Goal: Contribute content: Leave review/rating

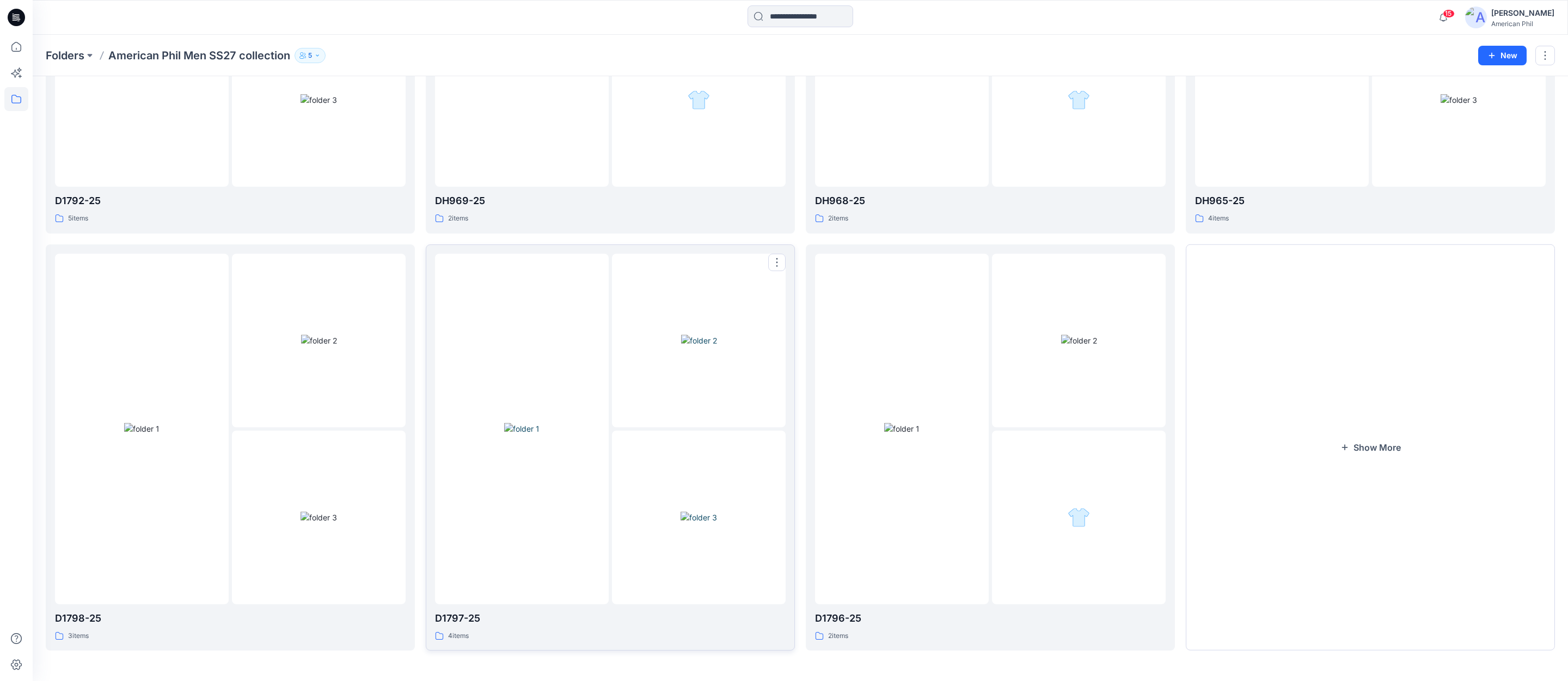
scroll to position [1130, 0]
click at [317, 346] on img at bounding box center [319, 340] width 36 height 11
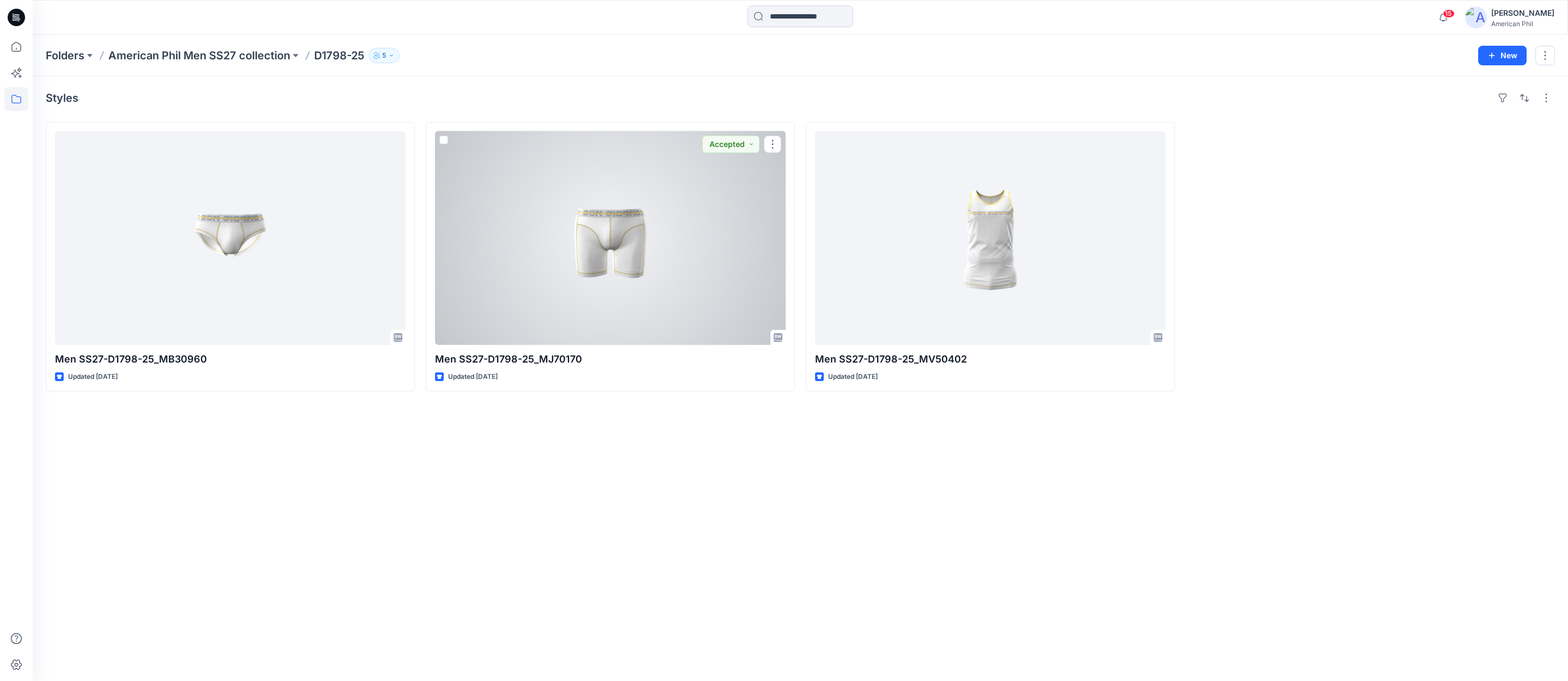
click at [619, 261] on div at bounding box center [610, 238] width 350 height 214
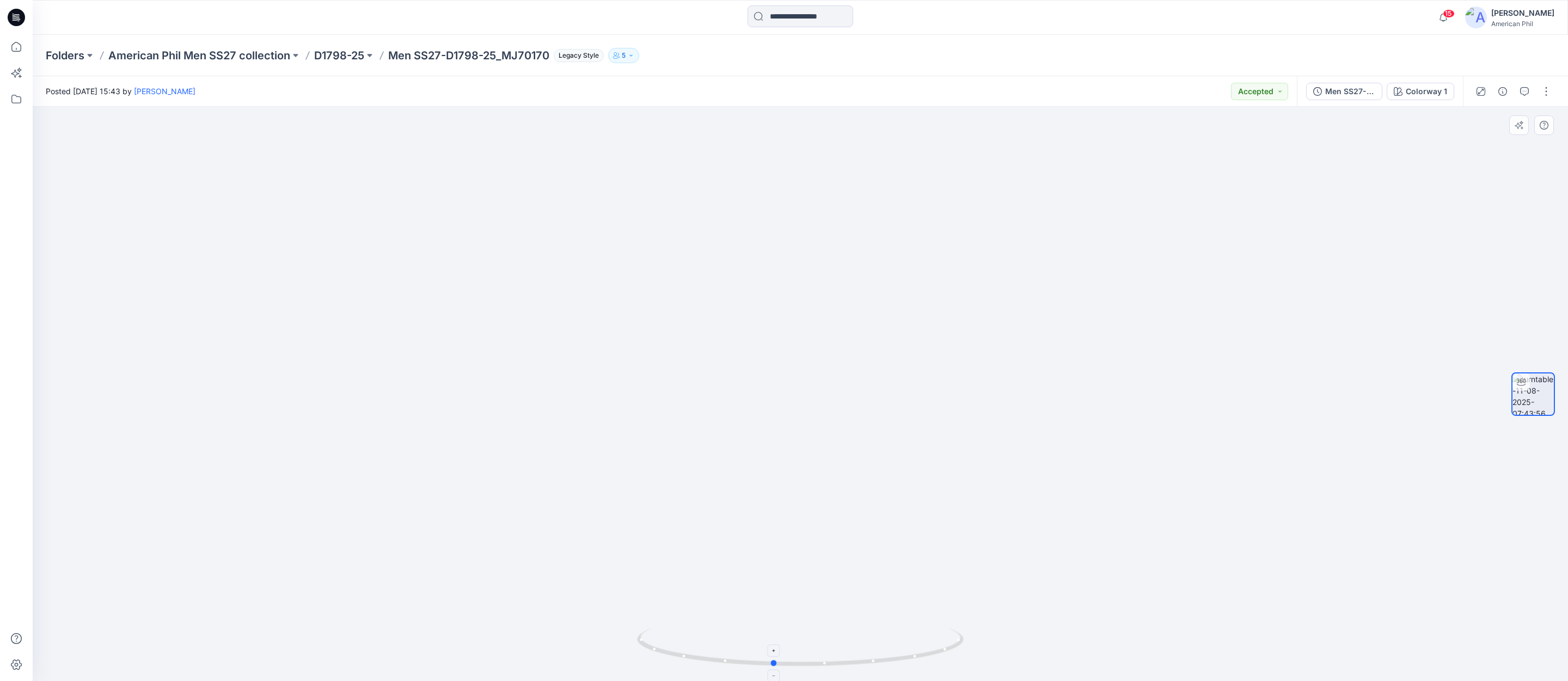
drag, startPoint x: 805, startPoint y: 662, endPoint x: 778, endPoint y: 661, distance: 27.0
click at [778, 661] on icon at bounding box center [802, 649] width 329 height 41
drag, startPoint x: 965, startPoint y: 586, endPoint x: 820, endPoint y: 547, distance: 150.2
click at [821, 546] on img at bounding box center [800, 302] width 853 height 758
click at [1451, 15] on span "15" at bounding box center [1449, 14] width 12 height 9
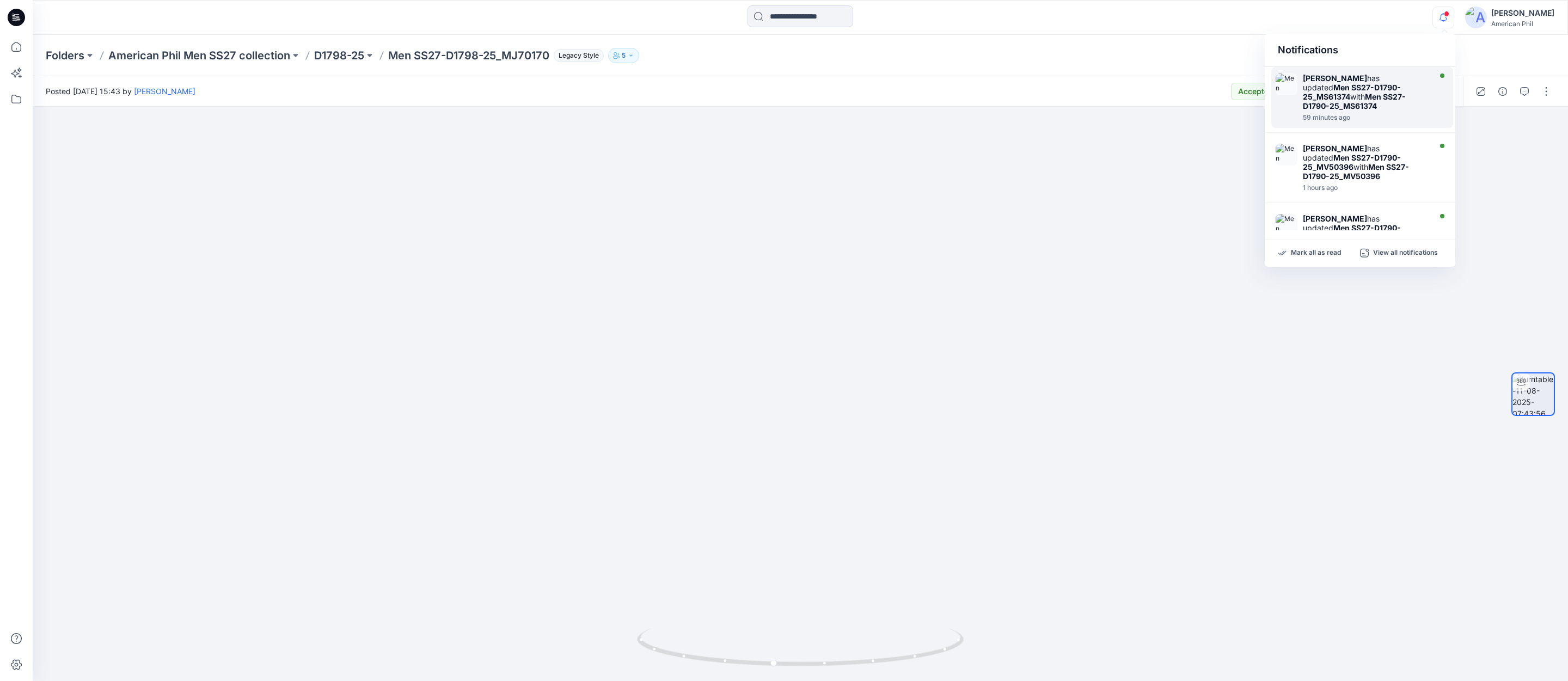
click at [1326, 86] on strong "Men SS27-D1790-25_MS61374" at bounding box center [1352, 92] width 98 height 19
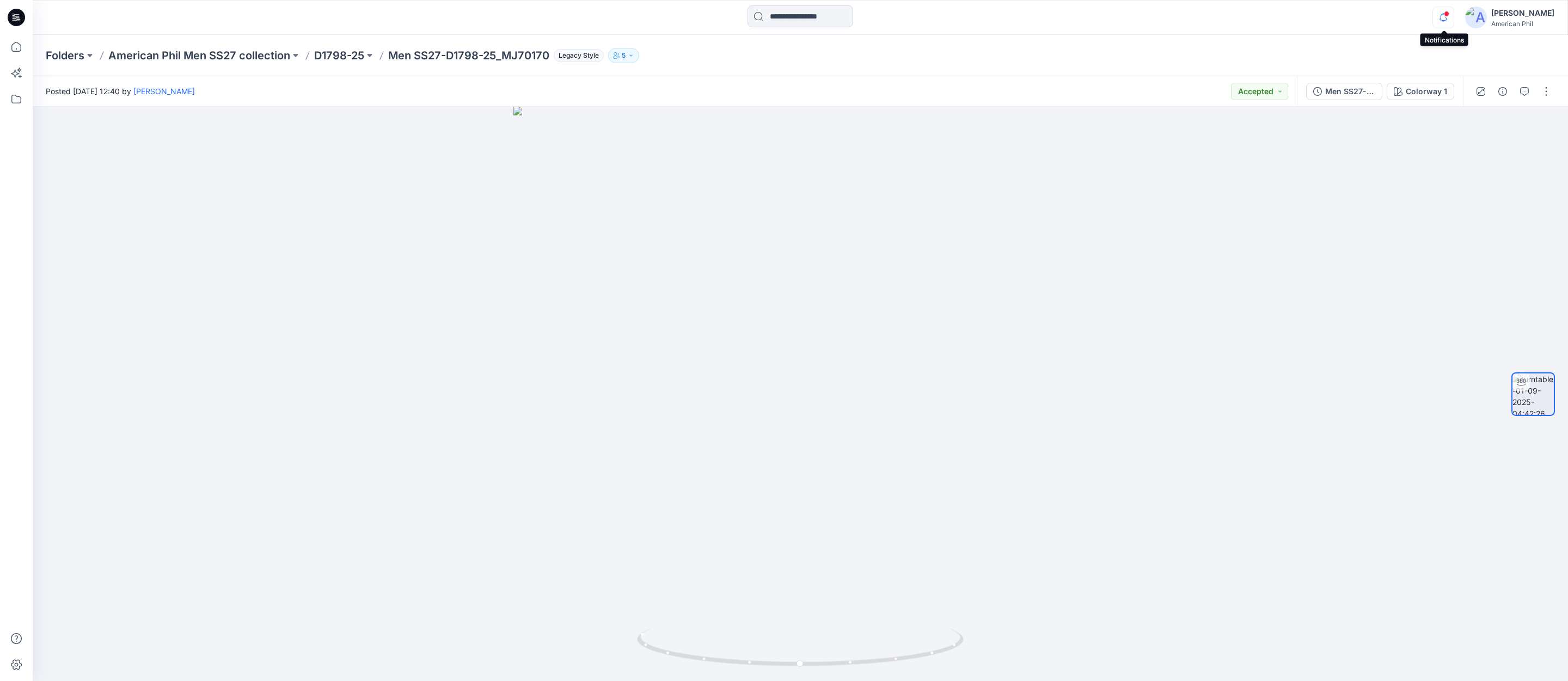
click at [1445, 14] on icon "button" at bounding box center [1443, 13] width 2 height 1
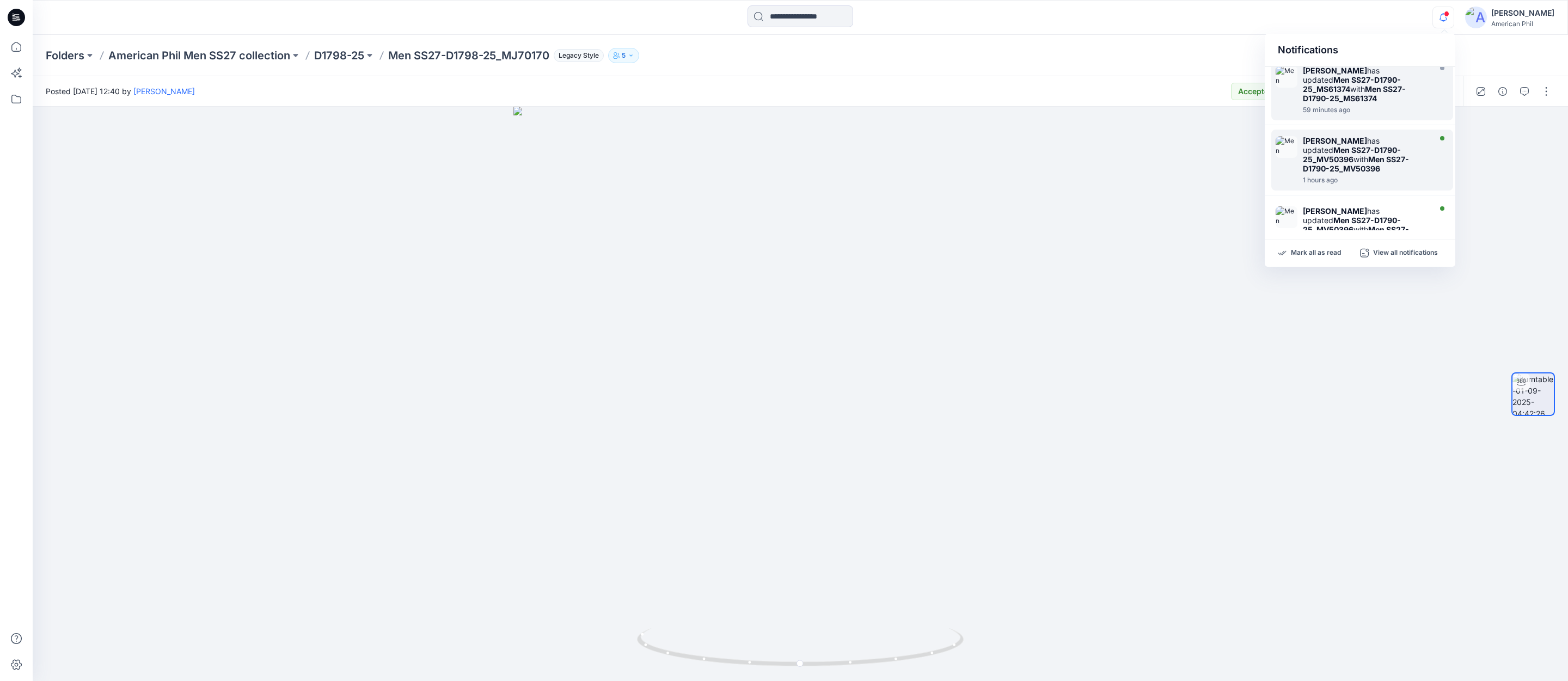
scroll to position [2, 0]
click at [1334, 155] on strong "Men SS27-D1790-25_MV50396" at bounding box center [1352, 160] width 98 height 19
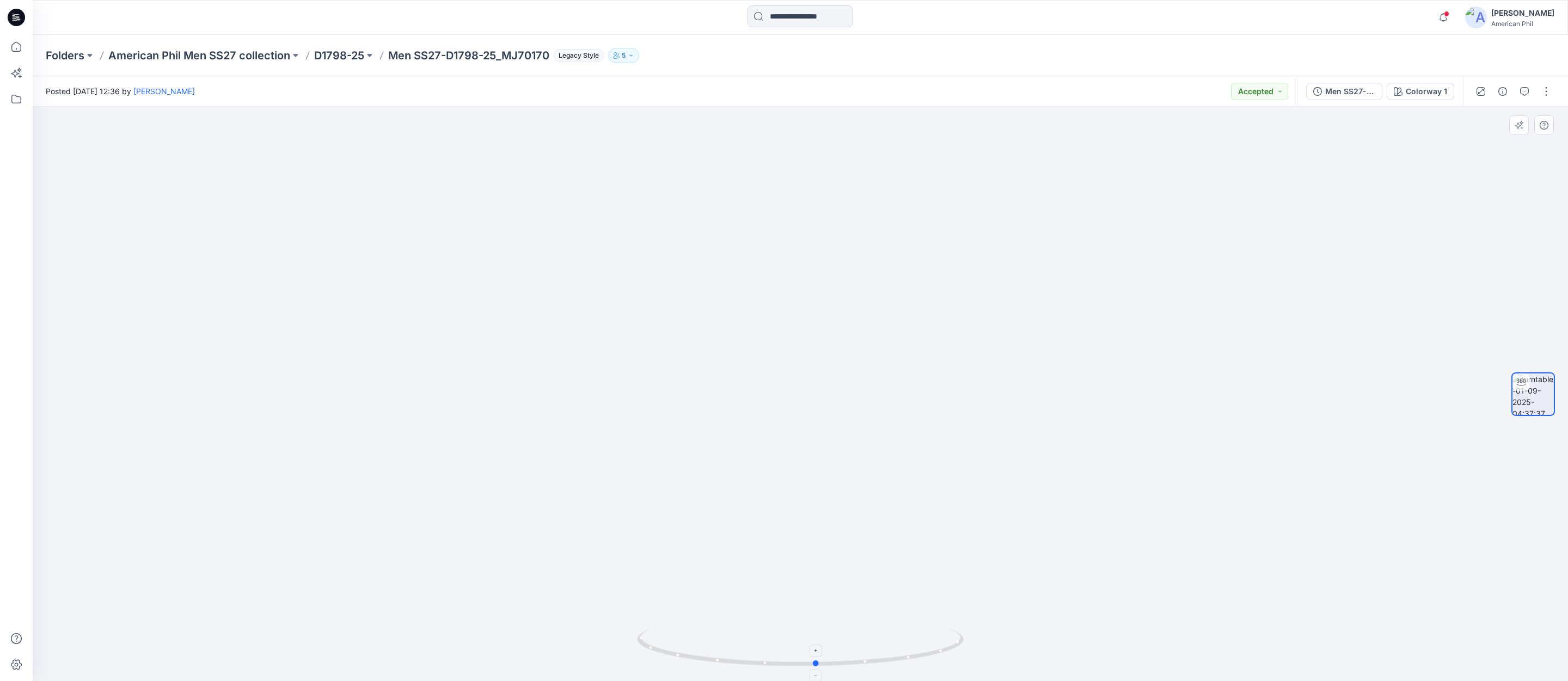
drag, startPoint x: 838, startPoint y: 659, endPoint x: 887, endPoint y: 658, distance: 49.0
click at [887, 658] on icon at bounding box center [802, 649] width 329 height 41
click at [1443, 16] on icon "button" at bounding box center [1444, 17] width 21 height 22
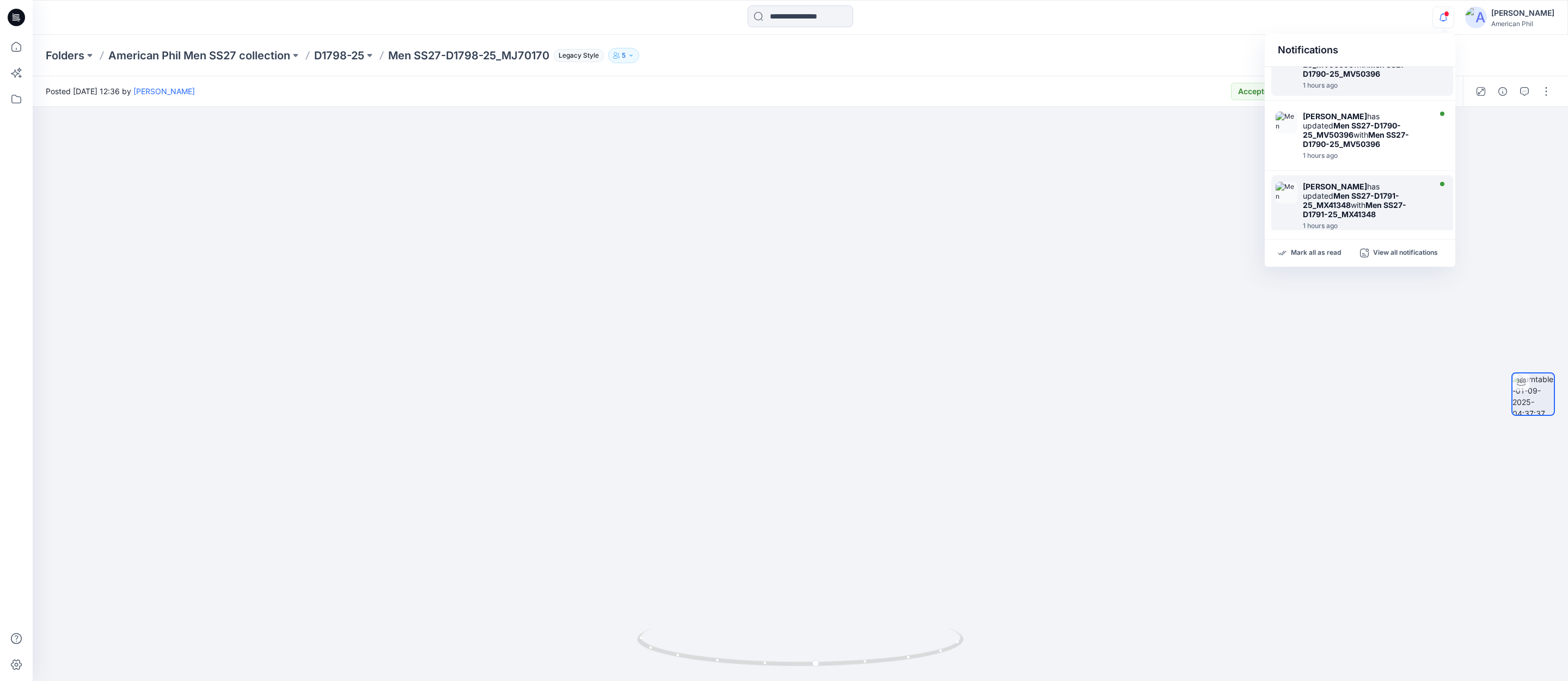
scroll to position [104, 0]
click at [1315, 189] on strong "Men SS27-D1791-25_MX41348" at bounding box center [1351, 198] width 96 height 19
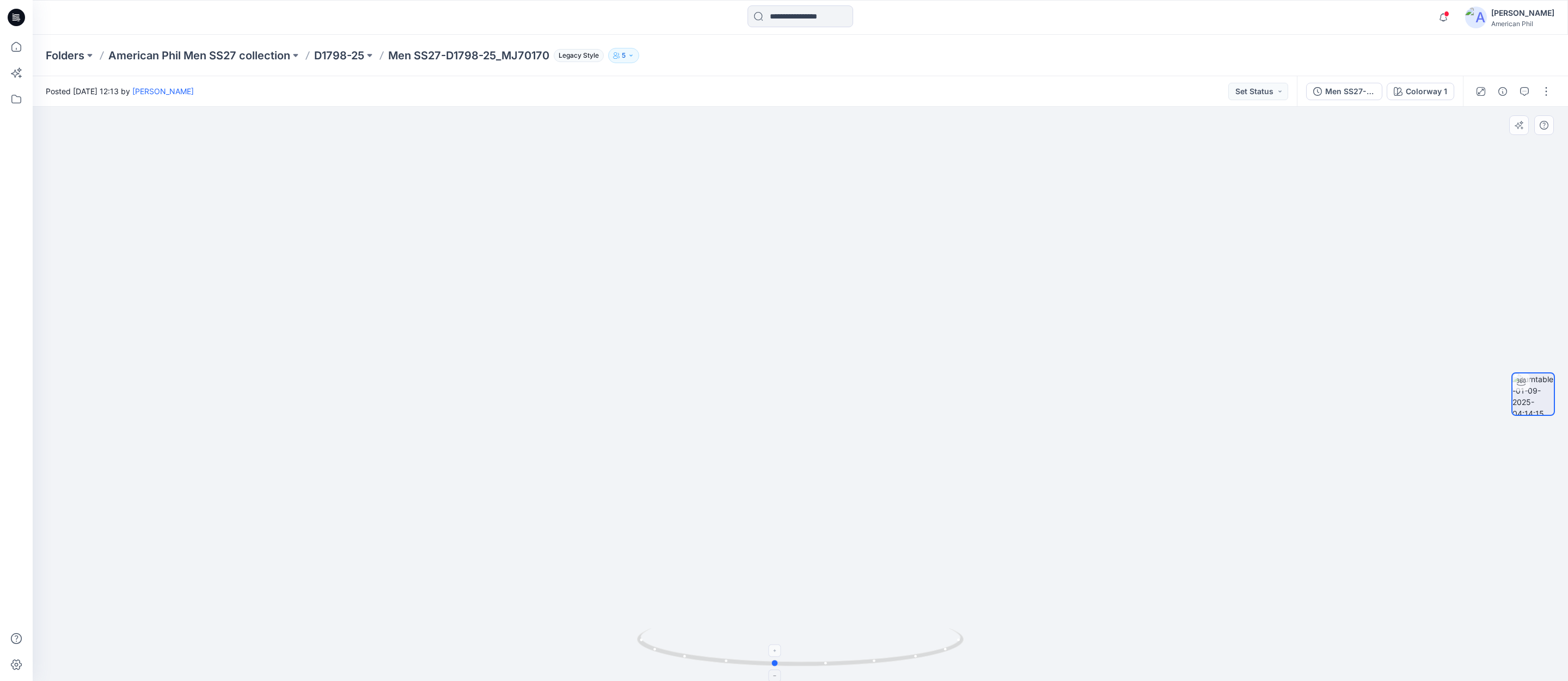
drag, startPoint x: 898, startPoint y: 659, endPoint x: 872, endPoint y: 655, distance: 26.3
click at [1278, 88] on button "Set Status" at bounding box center [1258, 91] width 60 height 17
drag, startPoint x: 1234, startPoint y: 142, endPoint x: 1239, endPoint y: 139, distance: 5.8
click at [1233, 142] on p "Accepted" at bounding box center [1228, 142] width 35 height 14
click at [1451, 15] on icon "button" at bounding box center [1444, 17] width 21 height 22
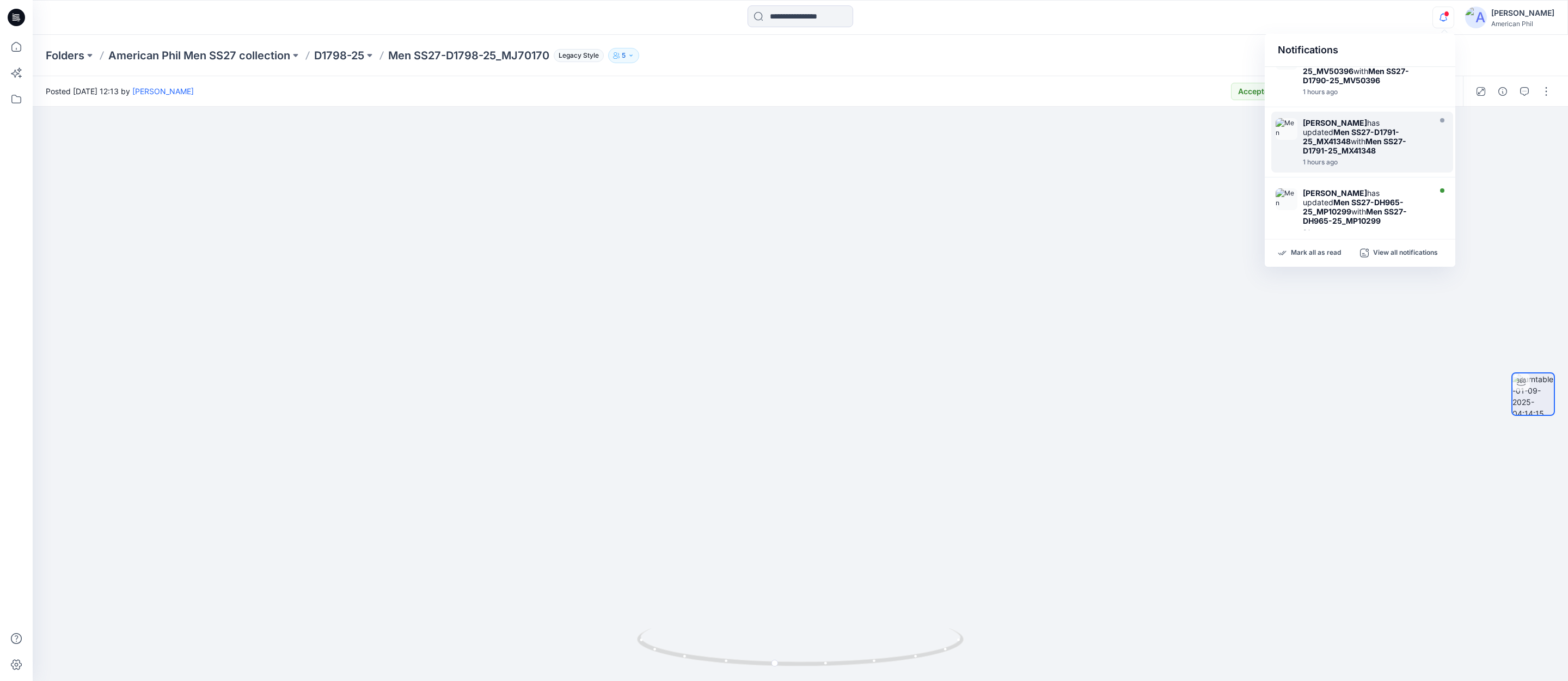
scroll to position [169, 0]
click at [1309, 194] on strong "Men SS27-DH965-25_MP10299" at bounding box center [1354, 203] width 101 height 19
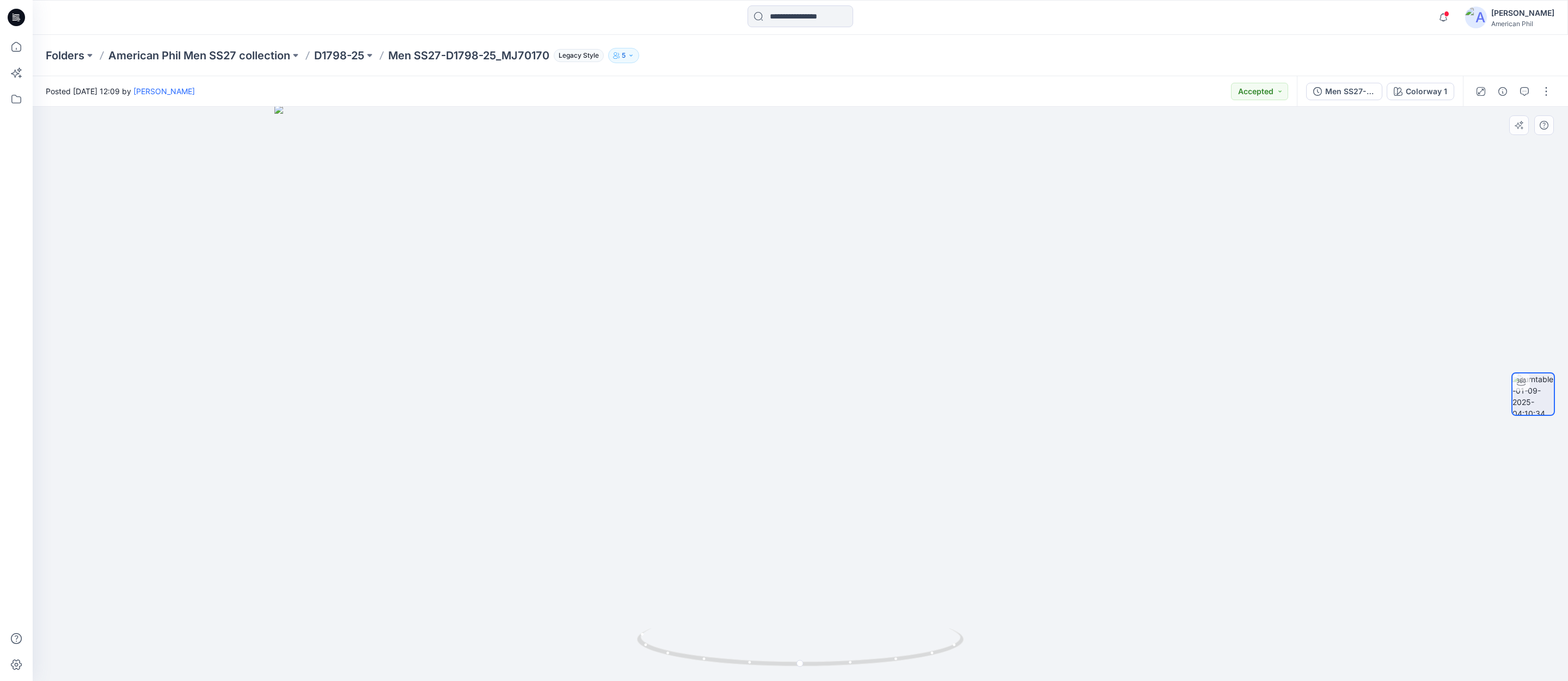
drag, startPoint x: 859, startPoint y: 326, endPoint x: 874, endPoint y: 563, distance: 237.5
click at [874, 563] on img at bounding box center [800, 393] width 1052 height 576
drag, startPoint x: 863, startPoint y: 655, endPoint x: 931, endPoint y: 616, distance: 78.4
click at [931, 616] on div at bounding box center [800, 394] width 1536 height 574
click at [1447, 15] on span at bounding box center [1446, 14] width 5 height 6
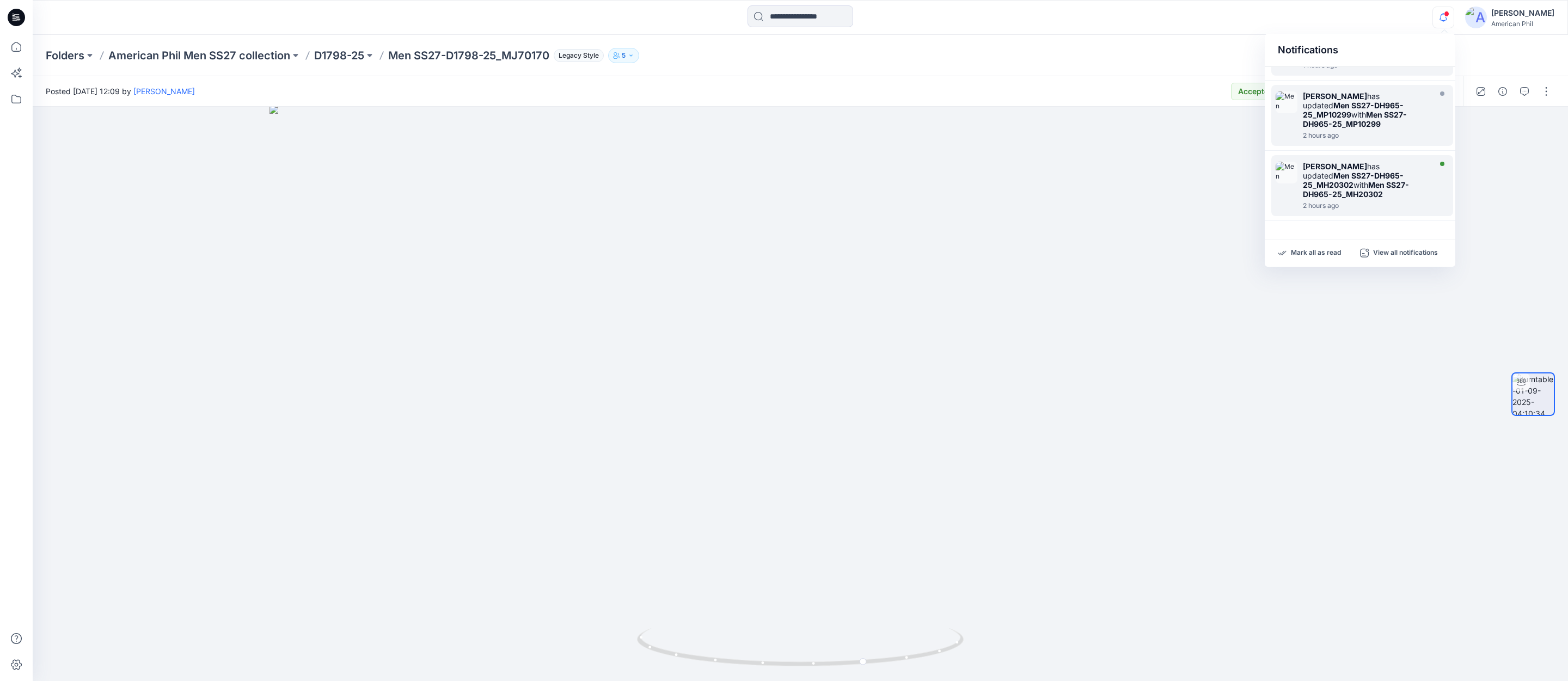
scroll to position [265, 0]
click at [1287, 159] on img at bounding box center [1286, 169] width 22 height 22
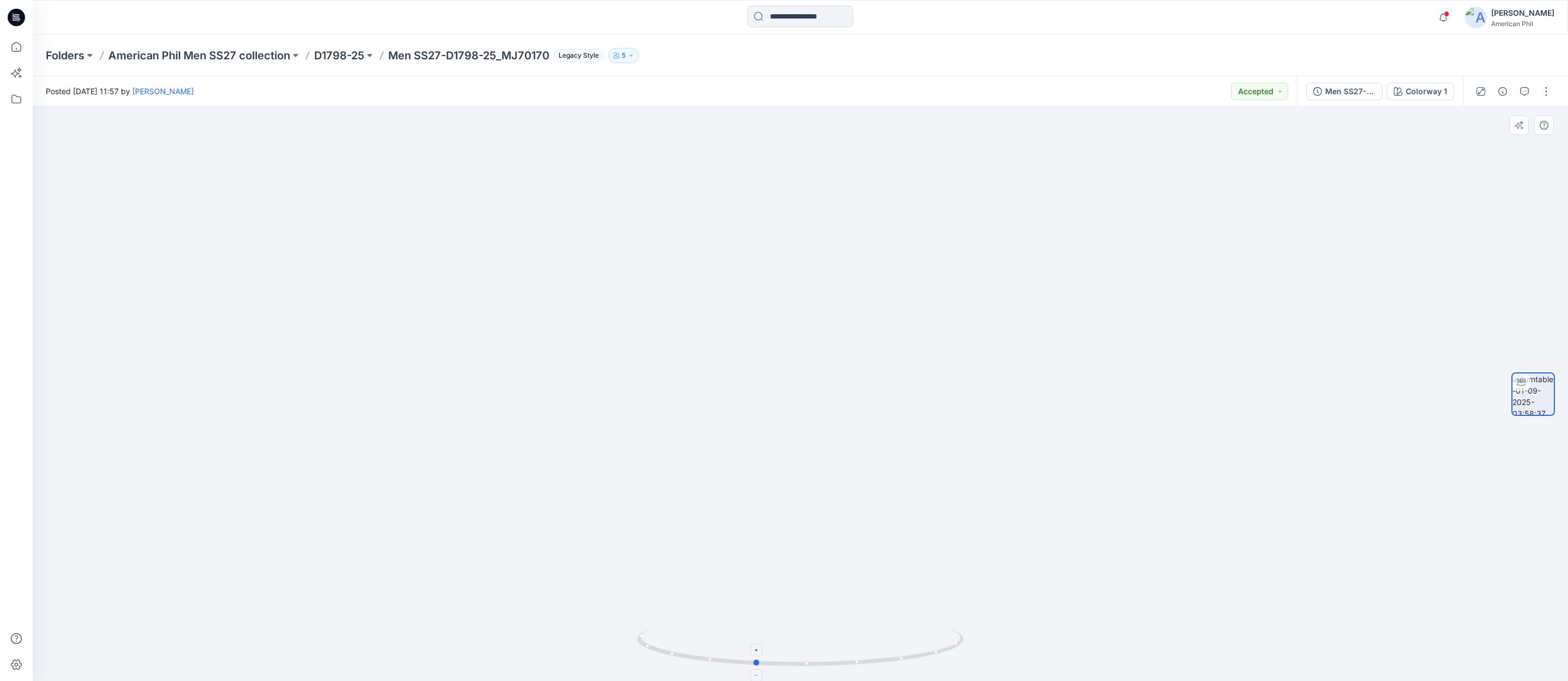
drag, startPoint x: 848, startPoint y: 663, endPoint x: 805, endPoint y: 640, distance: 48.8
click at [805, 640] on icon at bounding box center [802, 649] width 329 height 41
click at [1447, 15] on span at bounding box center [1446, 14] width 5 height 6
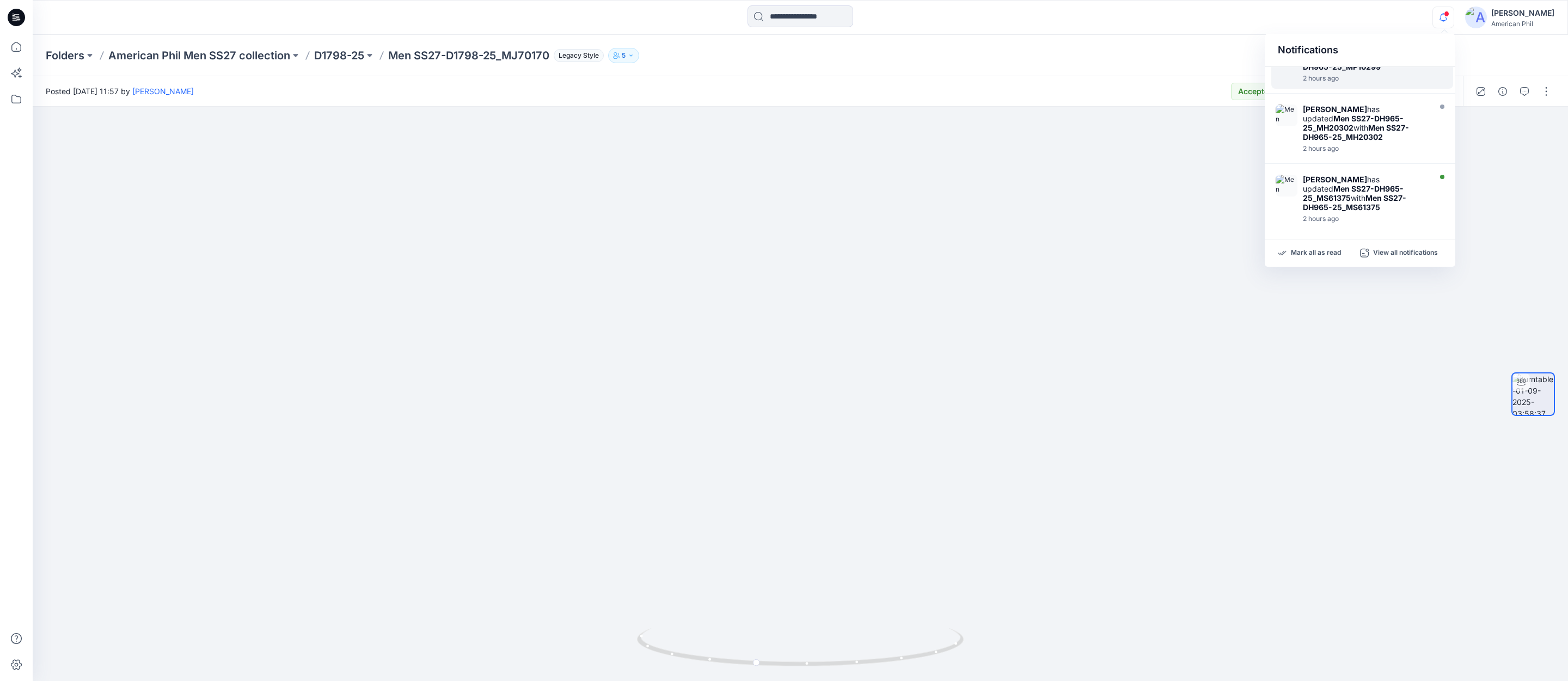
scroll to position [322, 0]
click at [1295, 172] on img at bounding box center [1286, 183] width 22 height 22
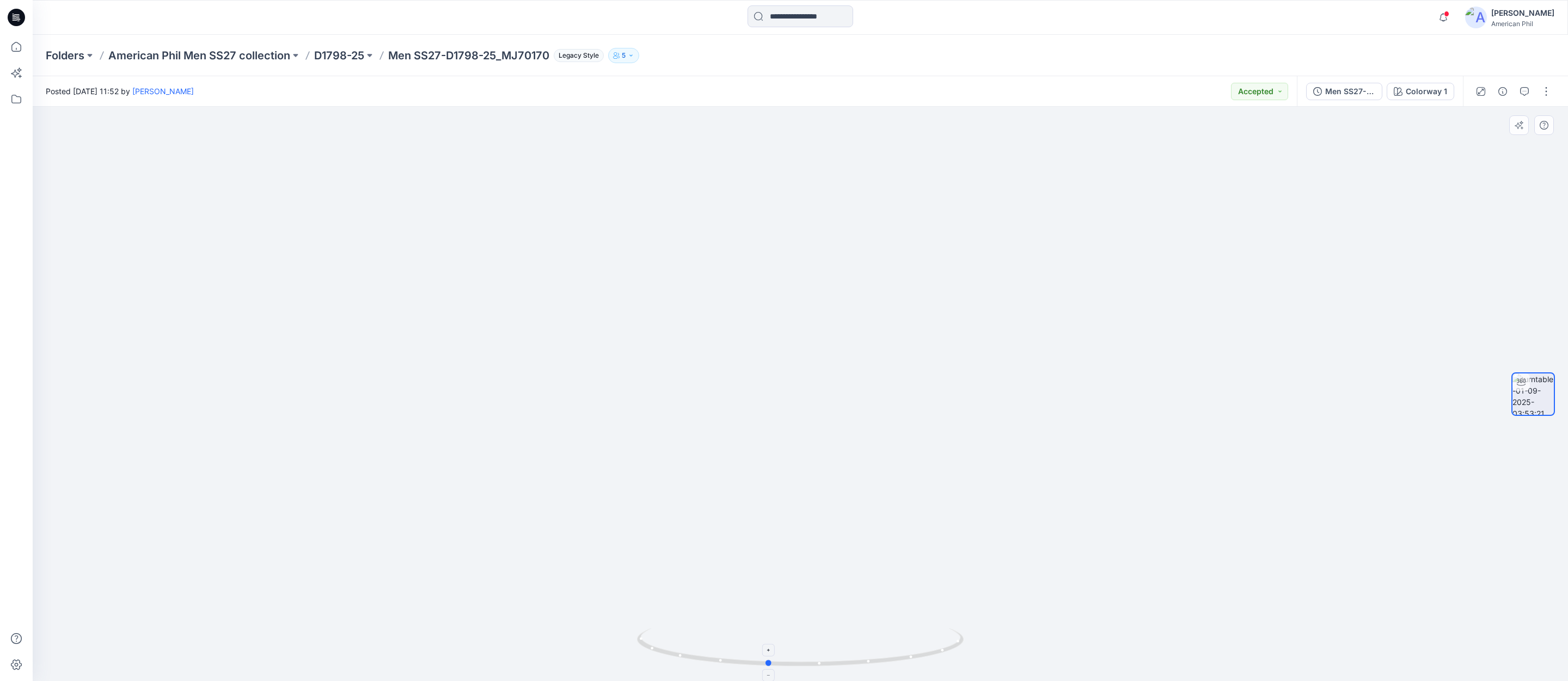
drag, startPoint x: 825, startPoint y: 660, endPoint x: 790, endPoint y: 649, distance: 36.7
click at [793, 658] on icon at bounding box center [802, 649] width 329 height 41
drag, startPoint x: 816, startPoint y: 664, endPoint x: 796, endPoint y: 653, distance: 22.8
click at [800, 654] on icon at bounding box center [802, 649] width 329 height 41
click at [1449, 15] on span at bounding box center [1446, 14] width 5 height 6
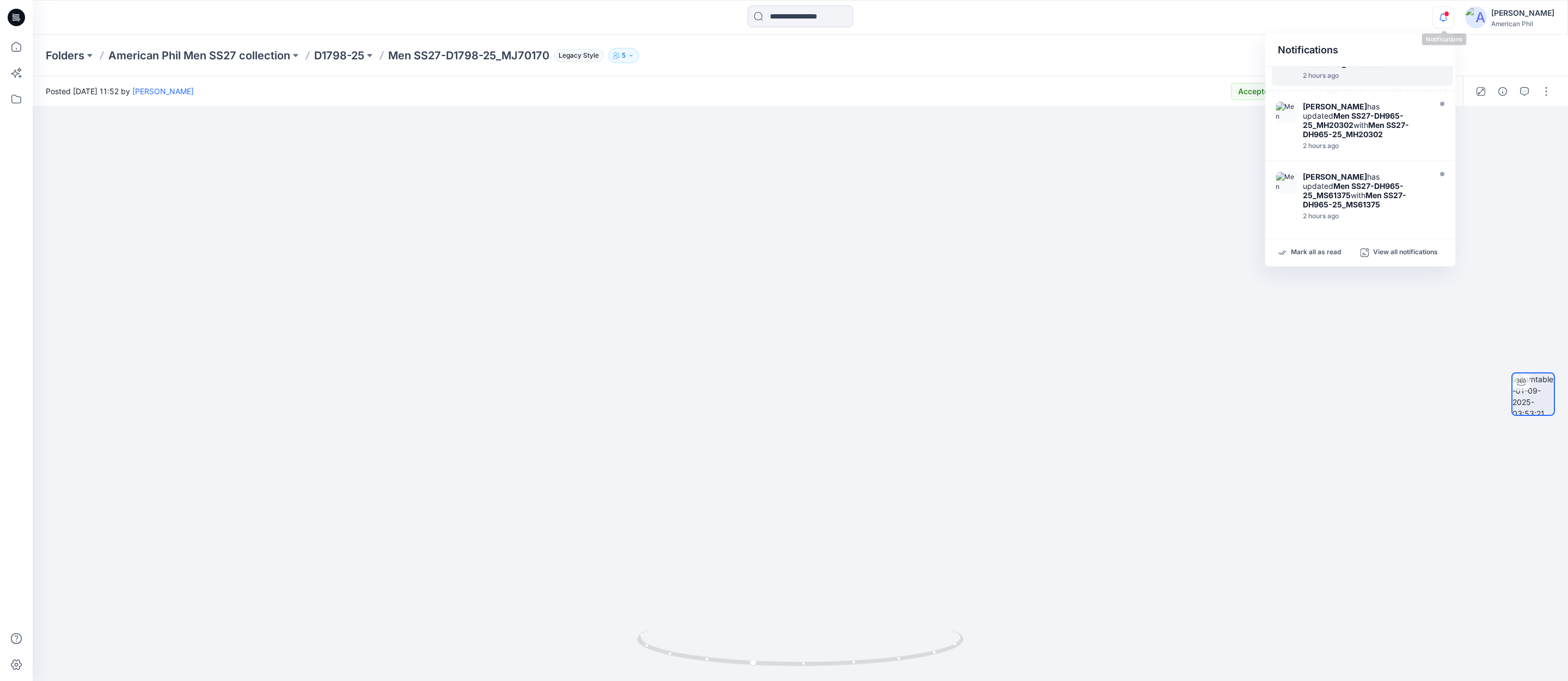
scroll to position [322, 0]
click at [1449, 15] on span at bounding box center [1446, 14] width 5 height 6
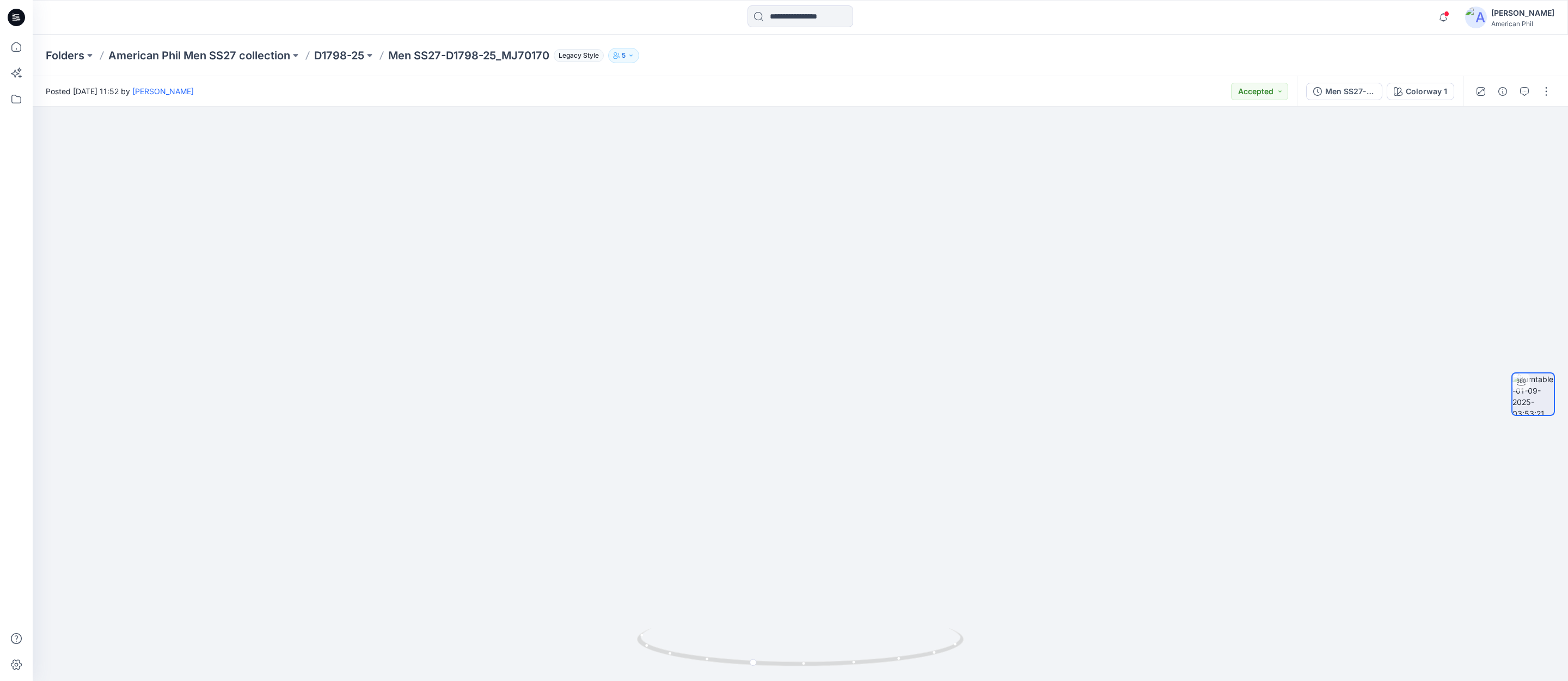
click at [1449, 15] on span at bounding box center [1446, 14] width 5 height 6
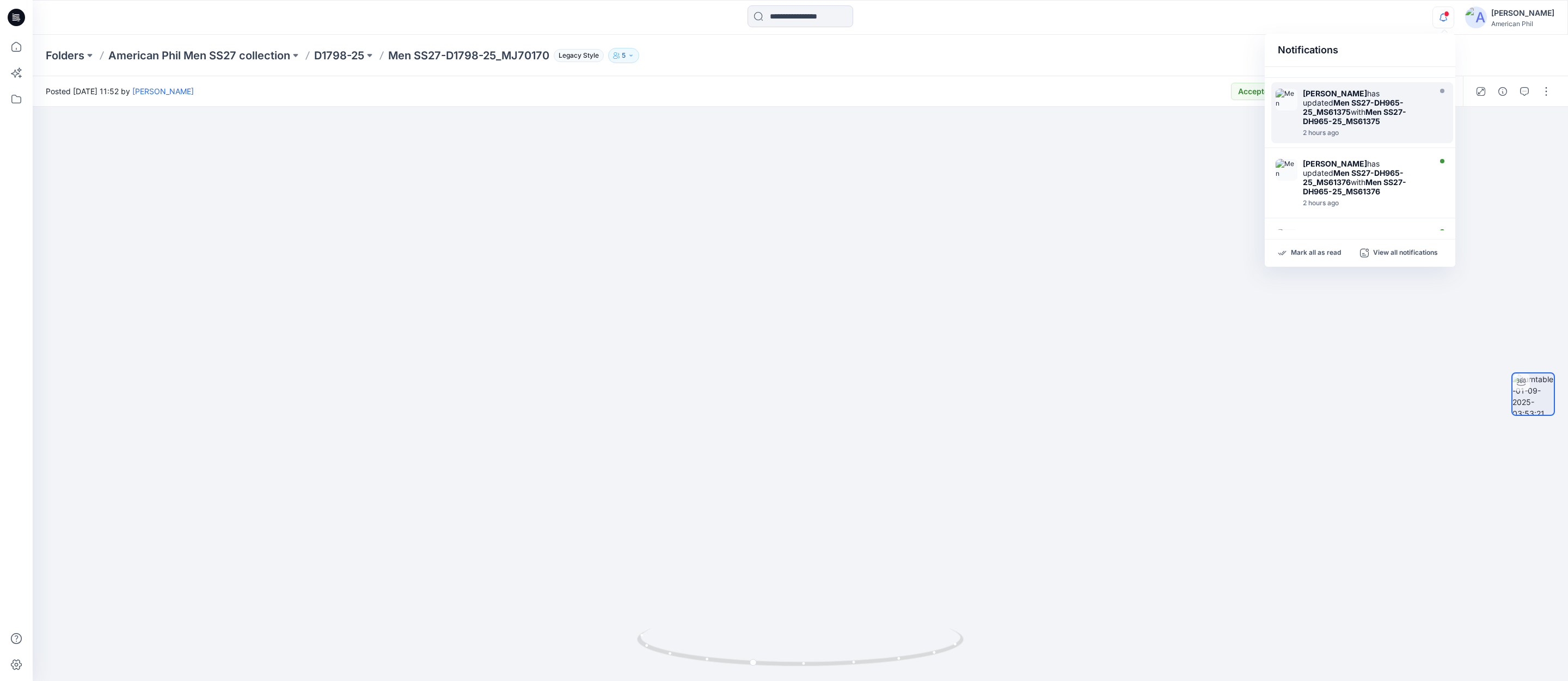
scroll to position [418, 0]
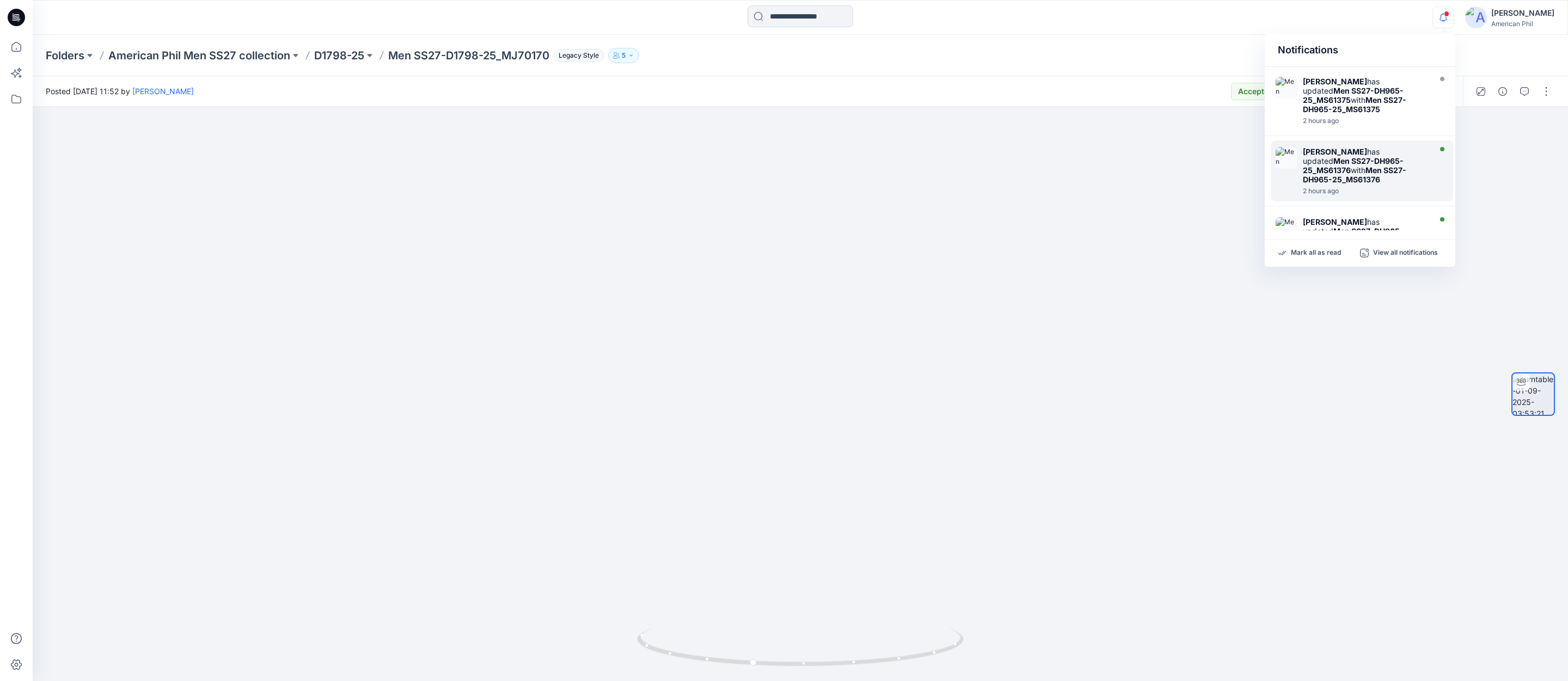
click at [1326, 156] on strong "Men SS27-DH965-25_MS61376" at bounding box center [1354, 165] width 101 height 19
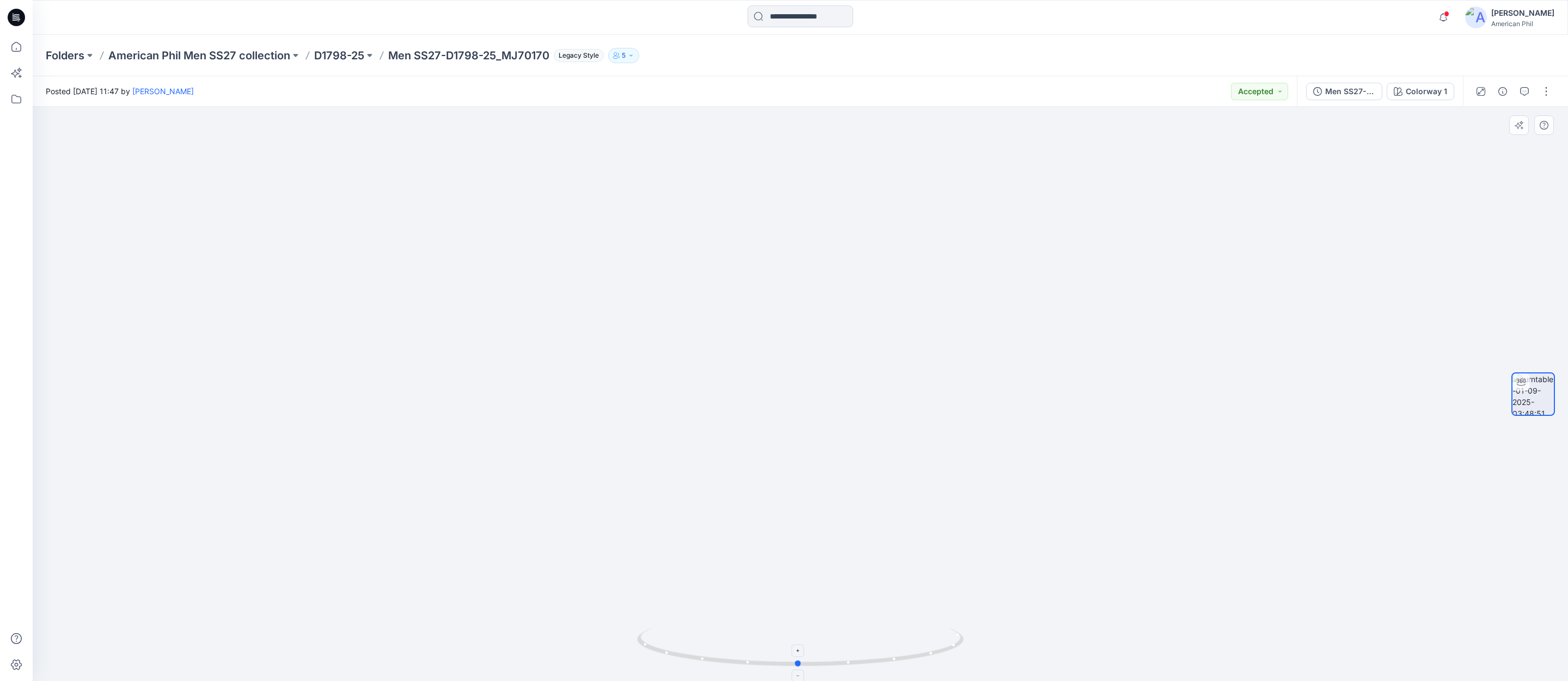
drag, startPoint x: 910, startPoint y: 656, endPoint x: 908, endPoint y: 649, distance: 7.3
click at [908, 649] on icon at bounding box center [802, 649] width 329 height 41
click at [1448, 11] on icon "button" at bounding box center [1444, 17] width 21 height 22
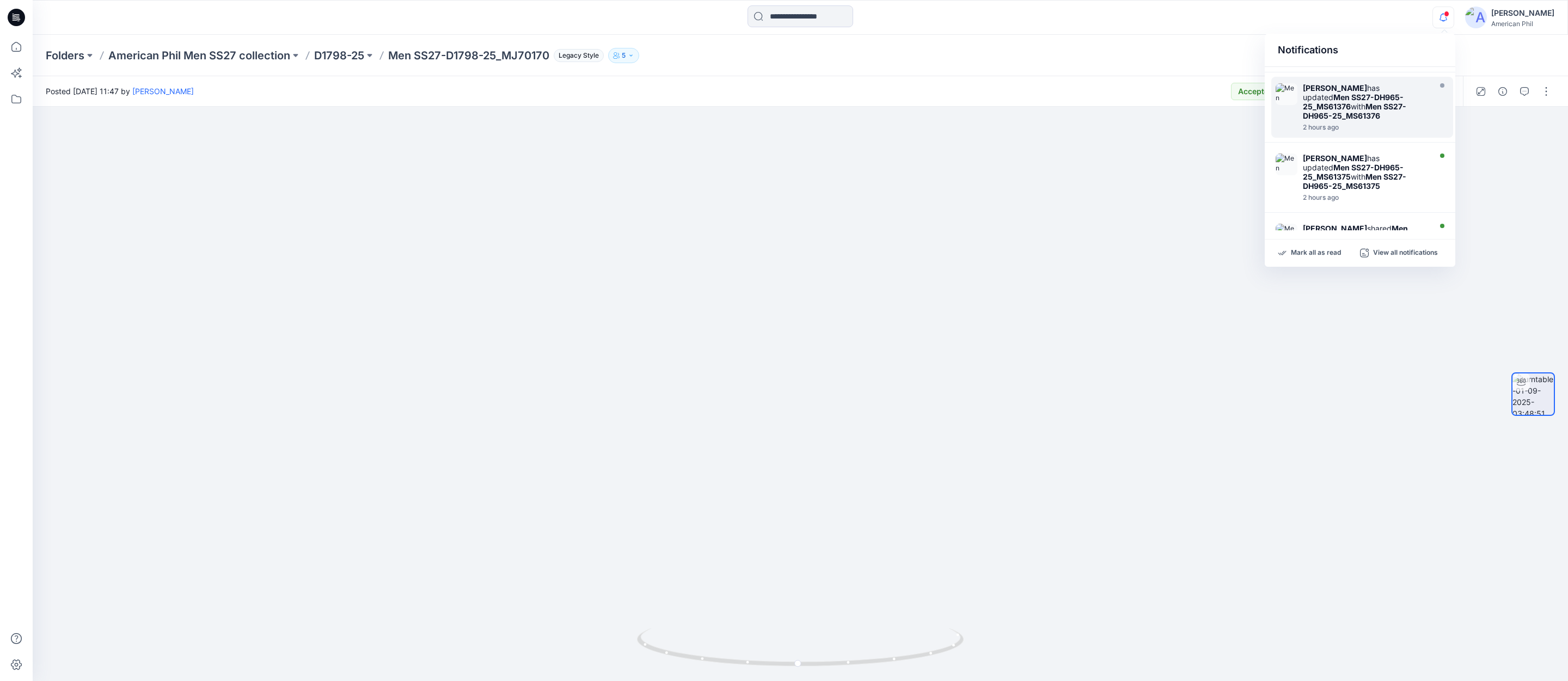
scroll to position [490, 0]
click at [1284, 216] on img at bounding box center [1286, 226] width 22 height 22
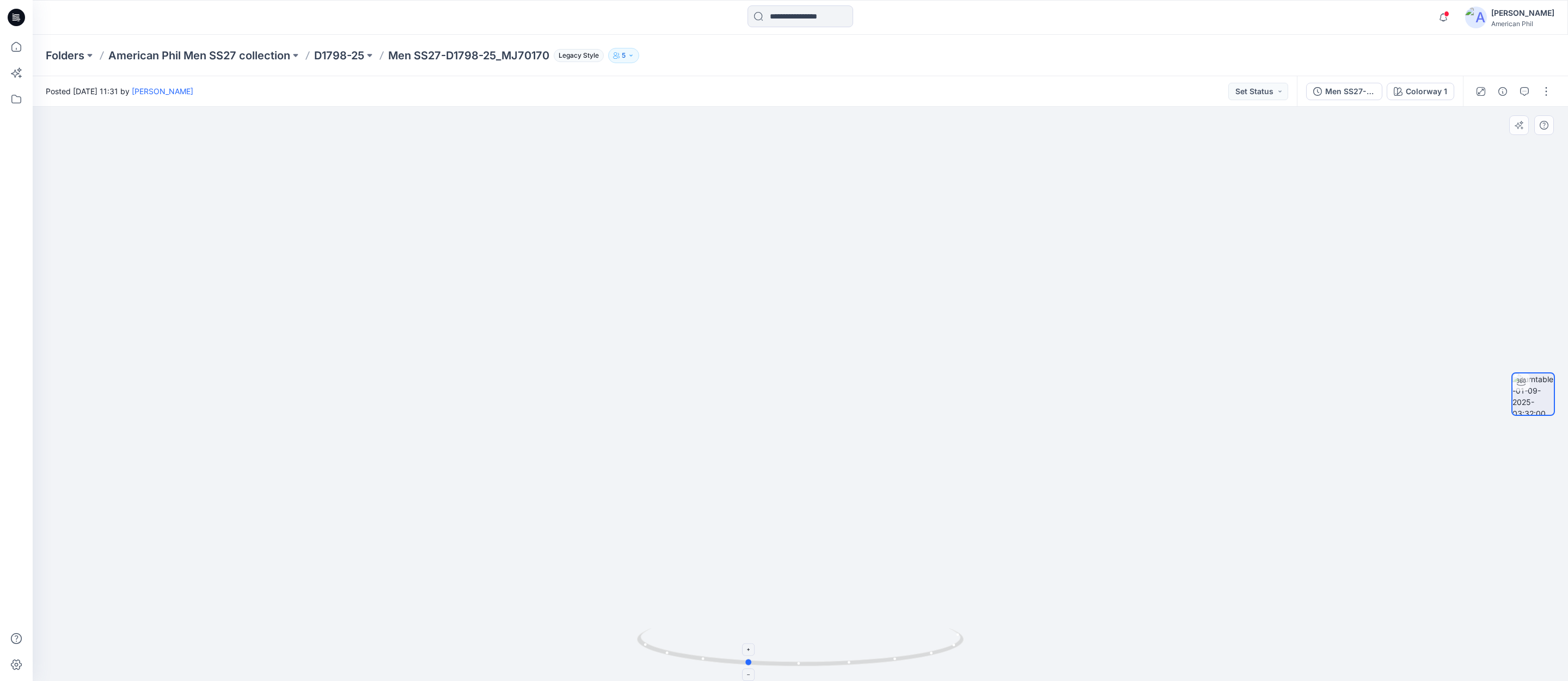
drag, startPoint x: 908, startPoint y: 661, endPoint x: 854, endPoint y: 638, distance: 58.7
click at [854, 638] on icon at bounding box center [802, 649] width 329 height 41
drag, startPoint x: 972, startPoint y: 251, endPoint x: 852, endPoint y: 382, distance: 177.7
click at [852, 382] on img at bounding box center [800, 337] width 1062 height 687
click at [1525, 89] on icon "button" at bounding box center [1524, 92] width 9 height 9
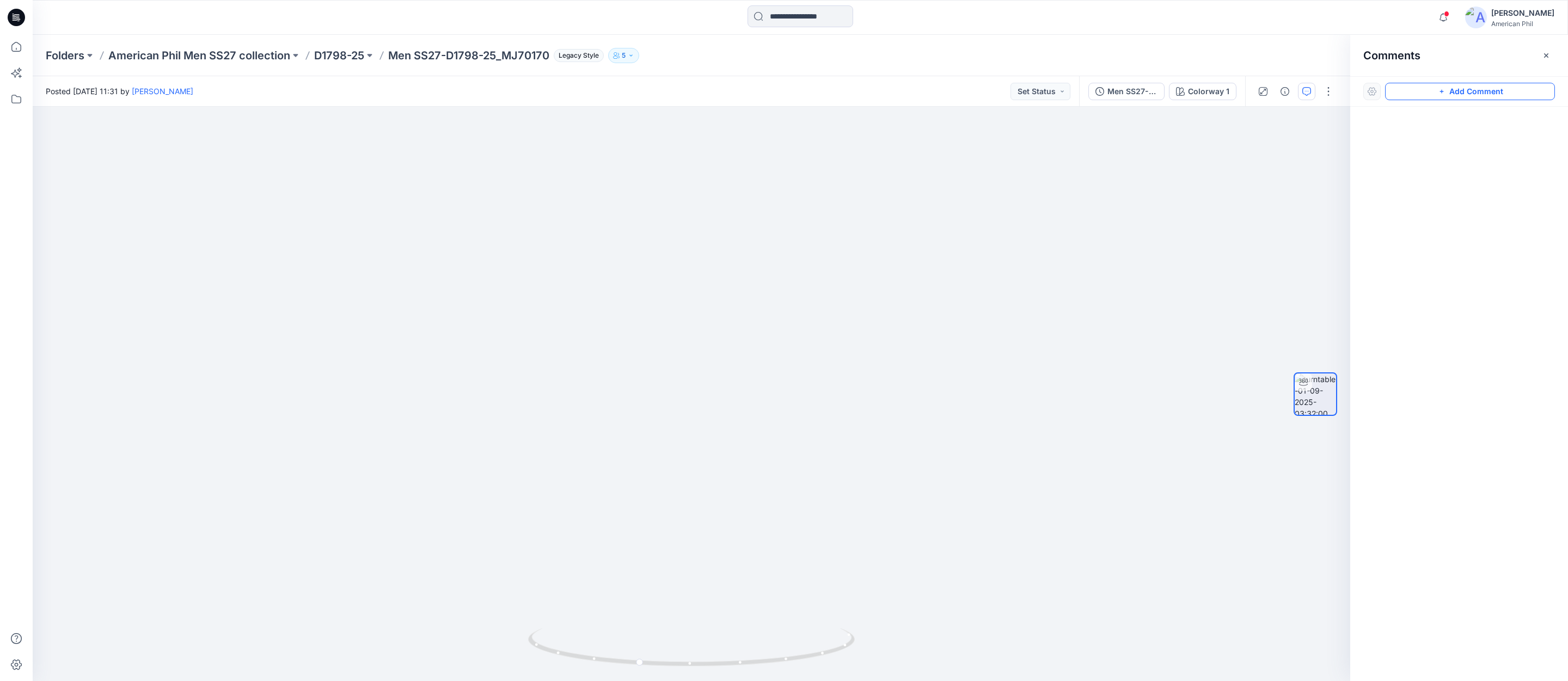
click at [1472, 89] on button "Add Comment" at bounding box center [1470, 91] width 170 height 17
click at [867, 265] on div "1" at bounding box center [691, 394] width 1318 height 574
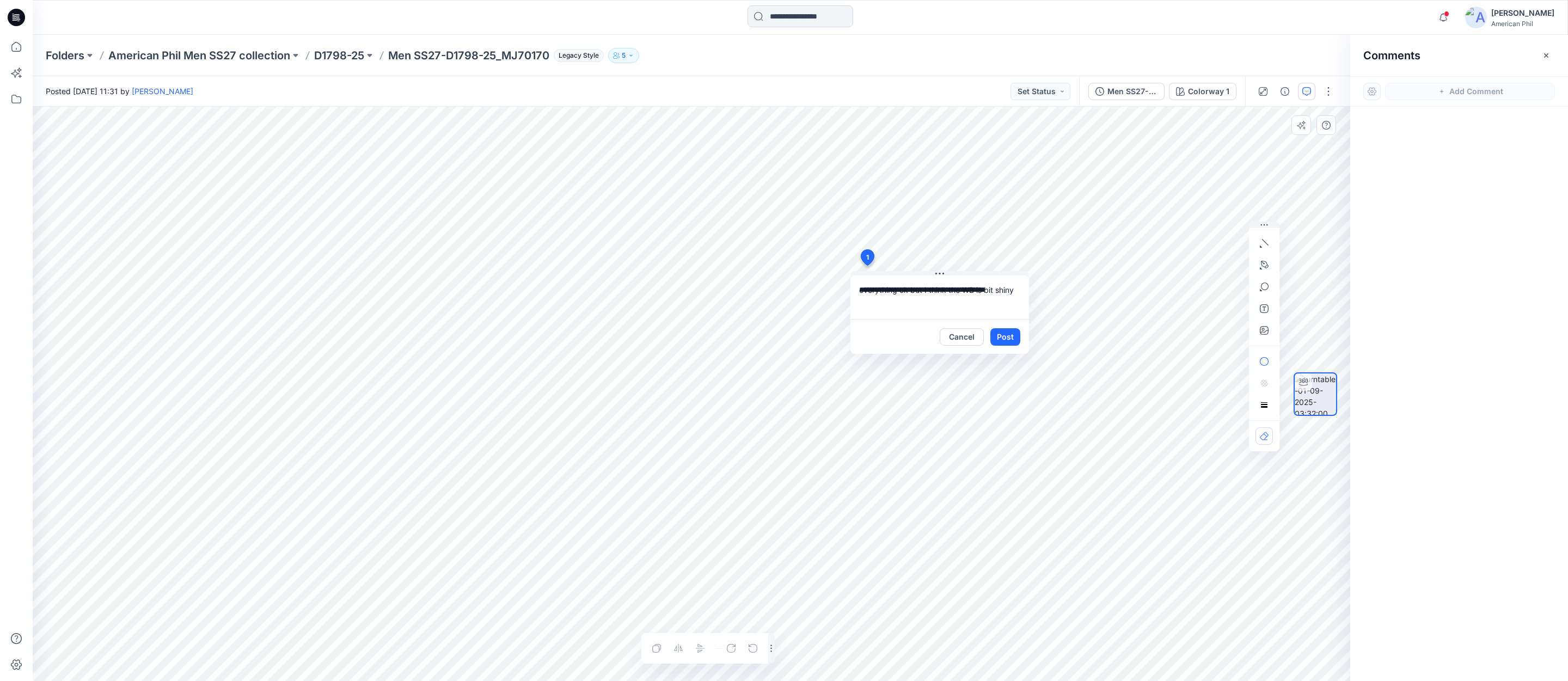
click at [972, 291] on textarea "**********" at bounding box center [939, 297] width 178 height 44
drag, startPoint x: 882, startPoint y: 304, endPoint x: 898, endPoint y: 304, distance: 16.0
click at [882, 304] on textarea "**********" at bounding box center [939, 297] width 178 height 44
type textarea "**********"
click at [1005, 337] on button "Post" at bounding box center [1005, 337] width 30 height 17
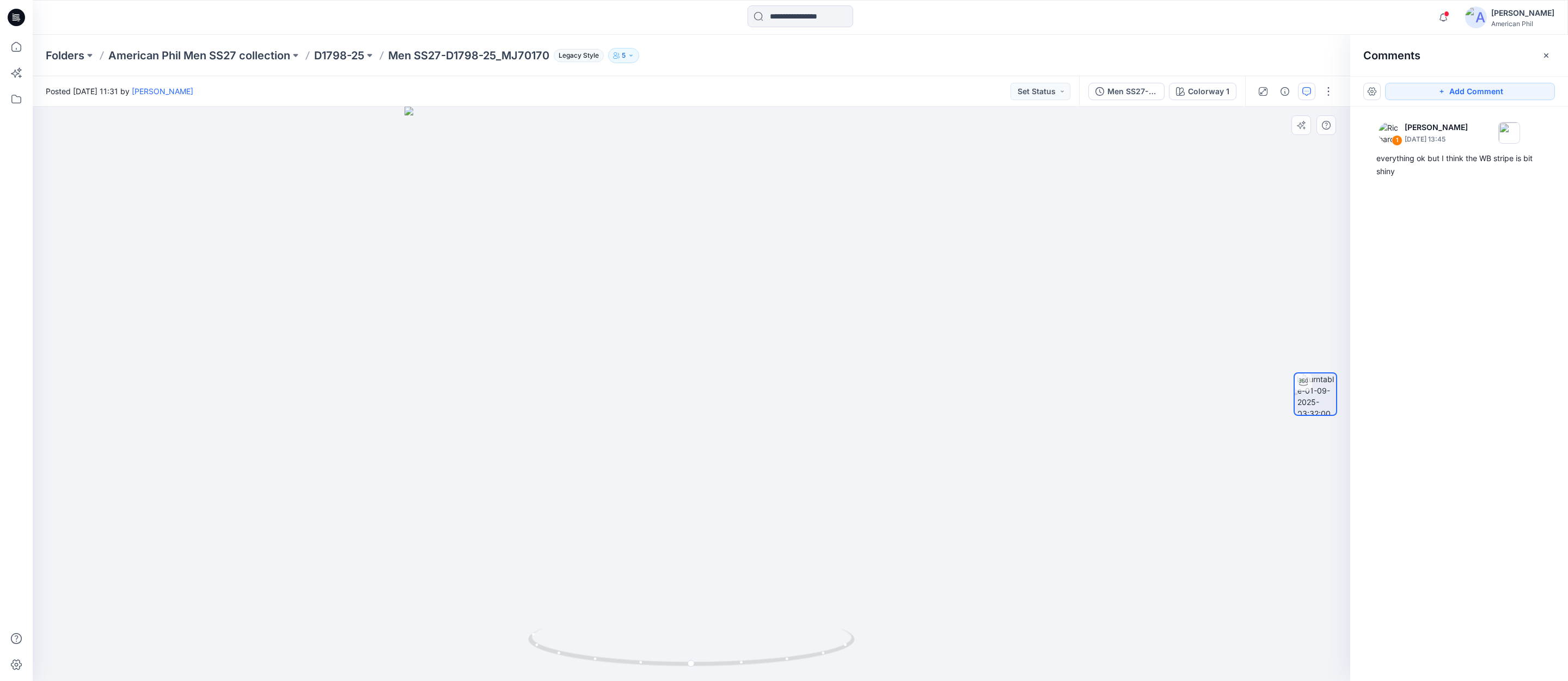
drag, startPoint x: 740, startPoint y: 613, endPoint x: 759, endPoint y: 633, distance: 27.6
click at [929, 592] on img at bounding box center [692, 394] width 575 height 574
drag, startPoint x: 666, startPoint y: 659, endPoint x: 958, endPoint y: 627, distance: 293.7
click at [958, 627] on div at bounding box center [691, 394] width 1318 height 574
drag, startPoint x: 845, startPoint y: 500, endPoint x: 817, endPoint y: 349, distance: 153.6
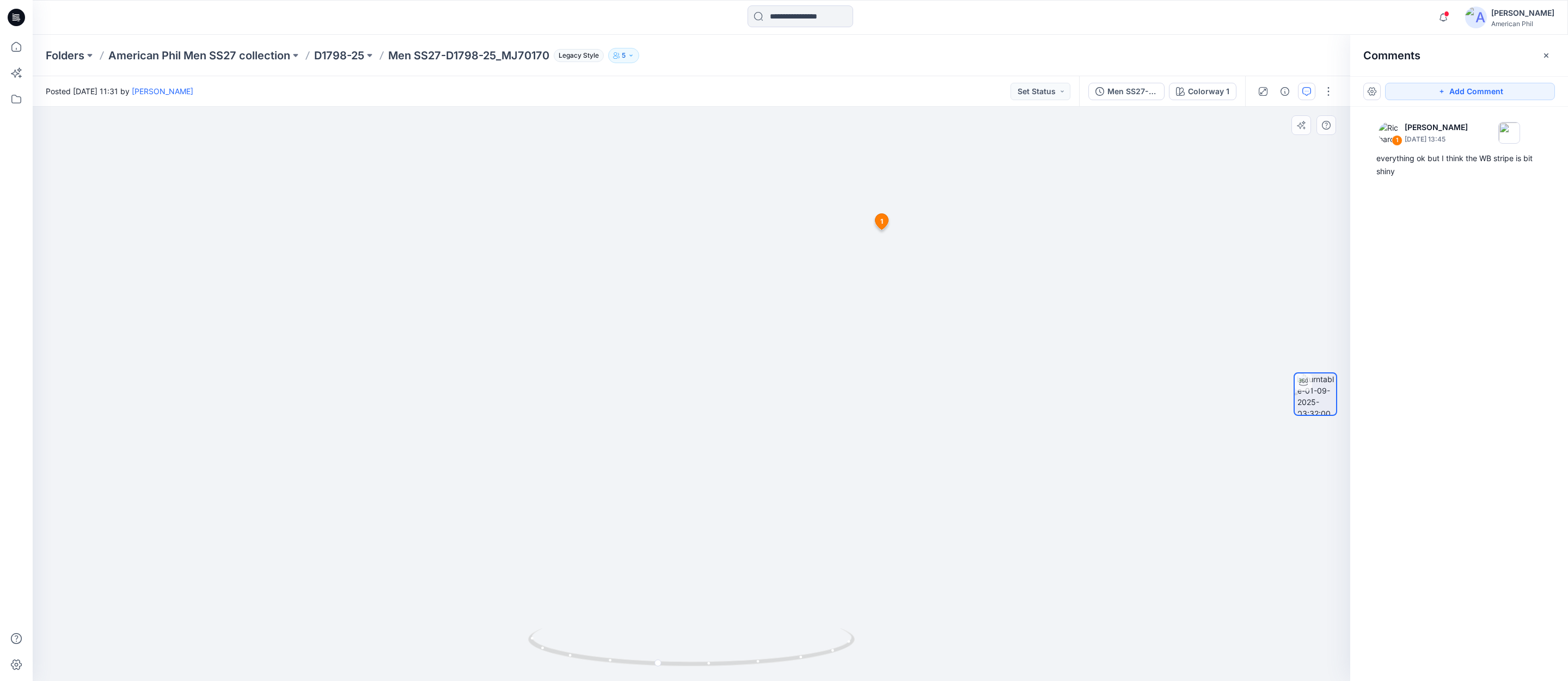
click at [817, 349] on img at bounding box center [692, 318] width 1062 height 725
drag, startPoint x: 713, startPoint y: 655, endPoint x: 712, endPoint y: 577, distance: 78.0
click at [712, 577] on div at bounding box center [691, 394] width 1318 height 574
drag, startPoint x: 776, startPoint y: 449, endPoint x: 686, endPoint y: 453, distance: 90.1
click at [686, 453] on img at bounding box center [692, 321] width 1062 height 720
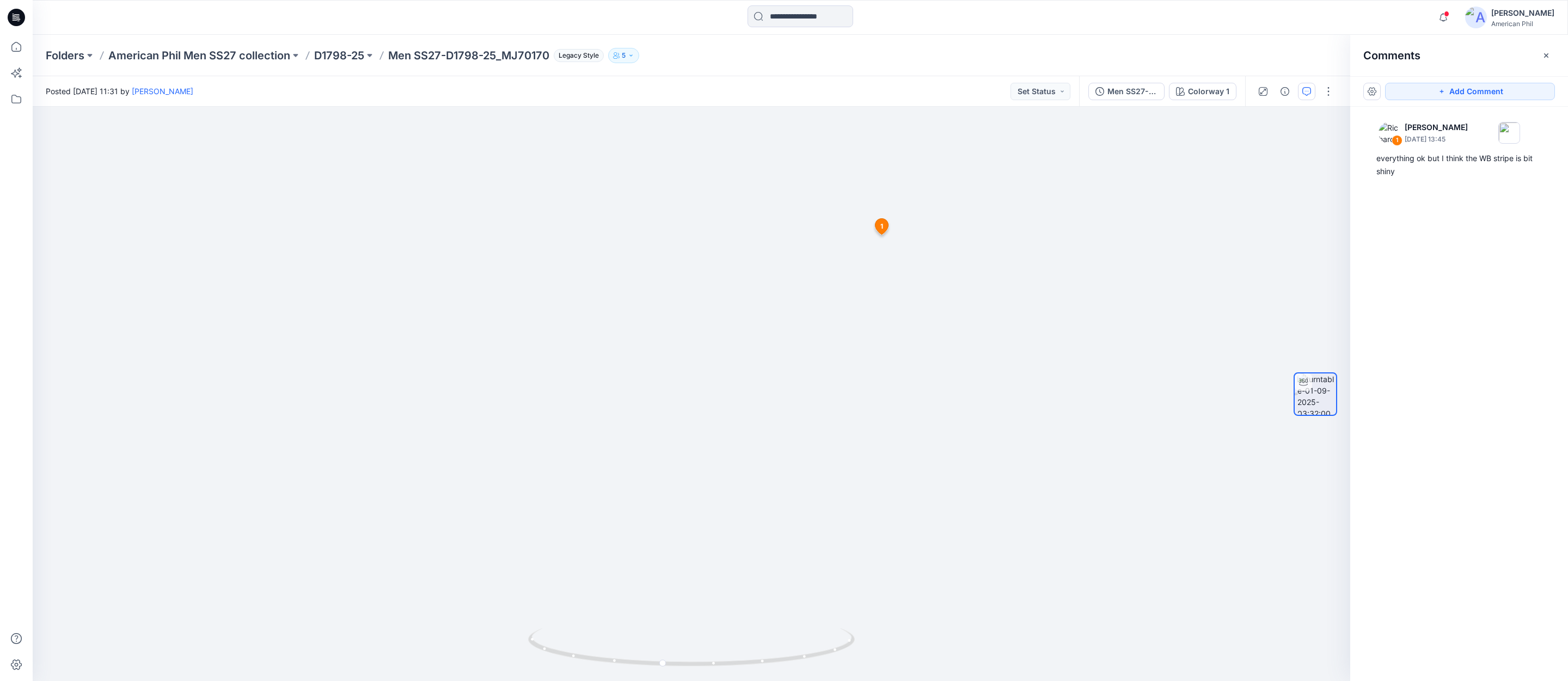
click at [634, 53] on icon "button" at bounding box center [631, 56] width 7 height 7
click at [518, 85] on div "Posted [DATE] 11:31 by [PERSON_NAME] Set Status" at bounding box center [556, 91] width 1047 height 30
click at [1062, 91] on button "Set Status" at bounding box center [1041, 91] width 60 height 17
click at [1057, 93] on button "Set Status" at bounding box center [1041, 91] width 60 height 17
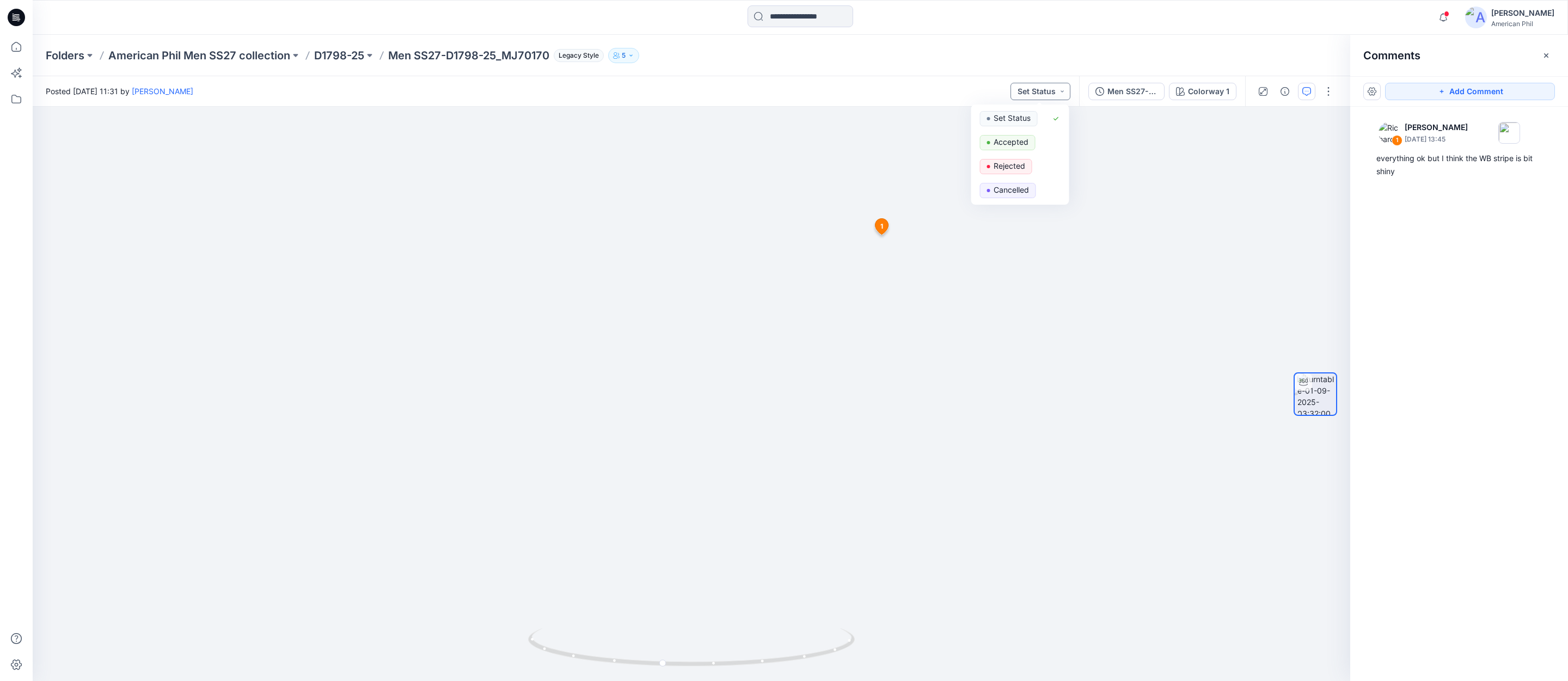
click at [1057, 93] on button "Set Status" at bounding box center [1041, 91] width 60 height 17
click at [1449, 14] on span at bounding box center [1446, 14] width 5 height 6
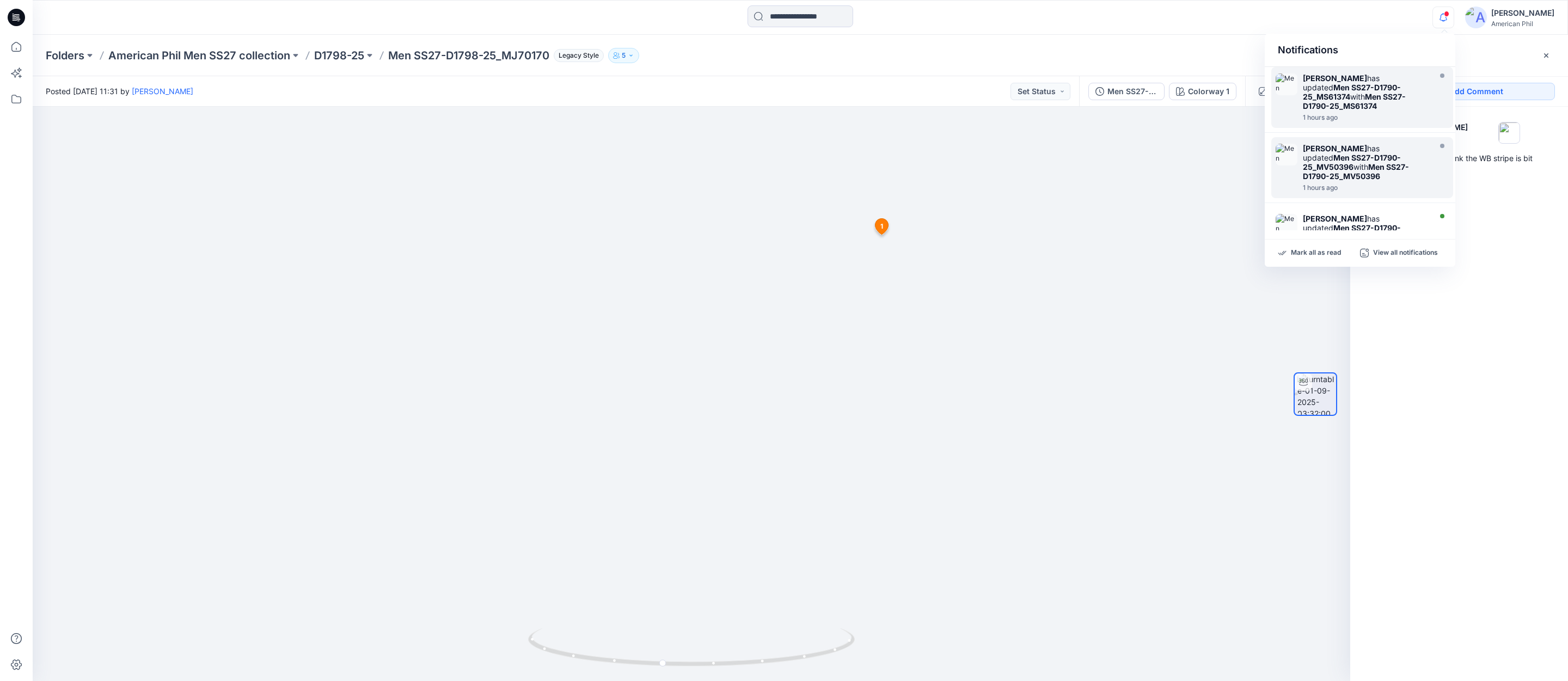
click at [1058, 31] on div "Notifications [PERSON_NAME] has updated Men SS27-D1790-25_MS61374 with Men SS27…" at bounding box center [800, 17] width 1536 height 35
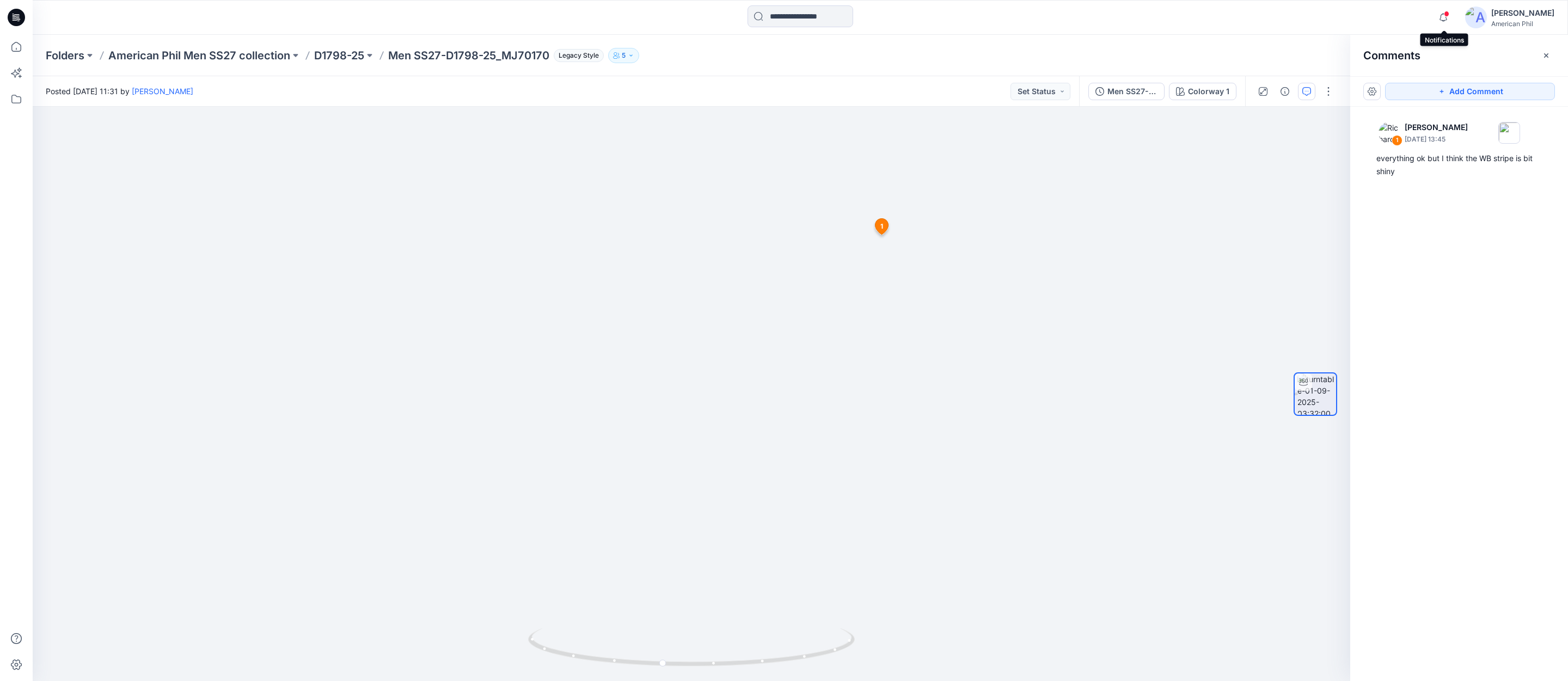
click at [1449, 15] on span at bounding box center [1446, 14] width 5 height 6
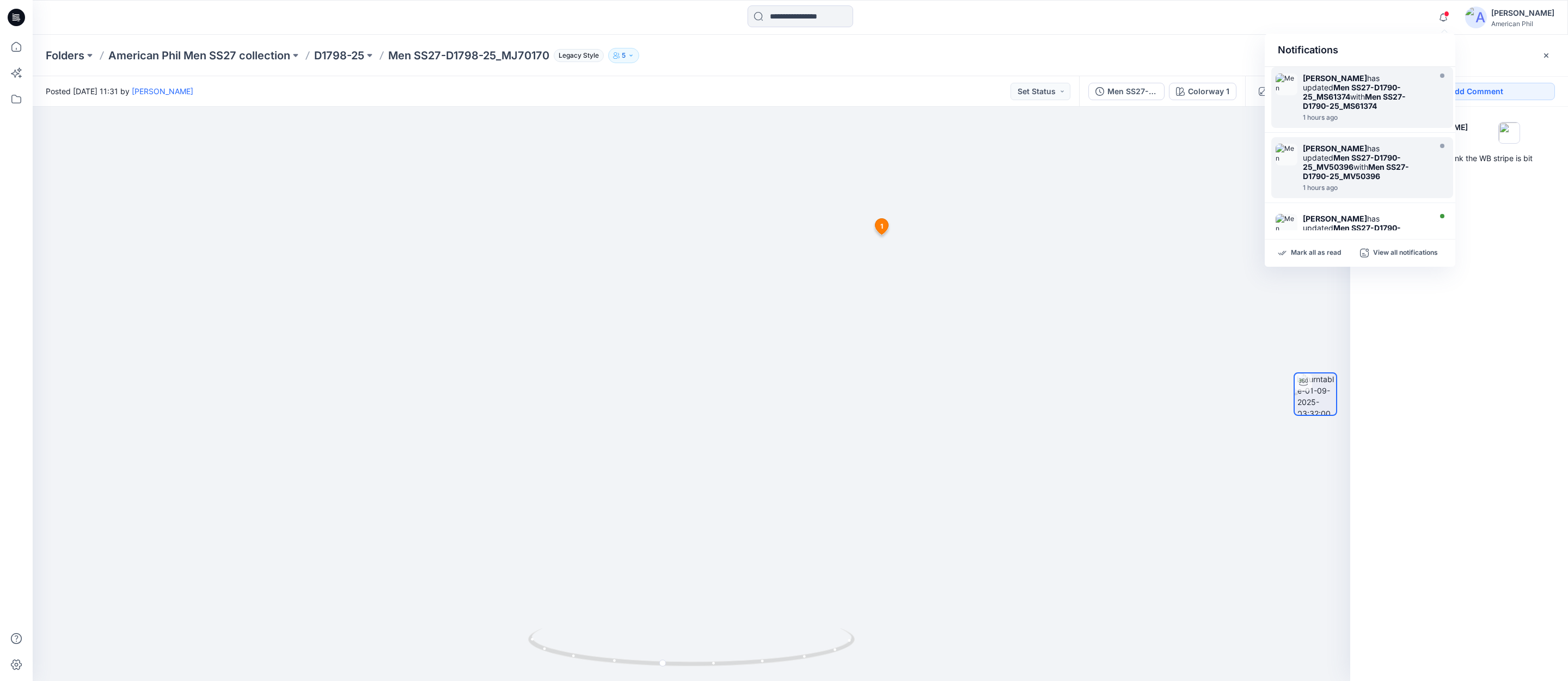
click at [1339, 99] on strong "Men SS27-D1790-25_MS61374" at bounding box center [1354, 101] width 103 height 19
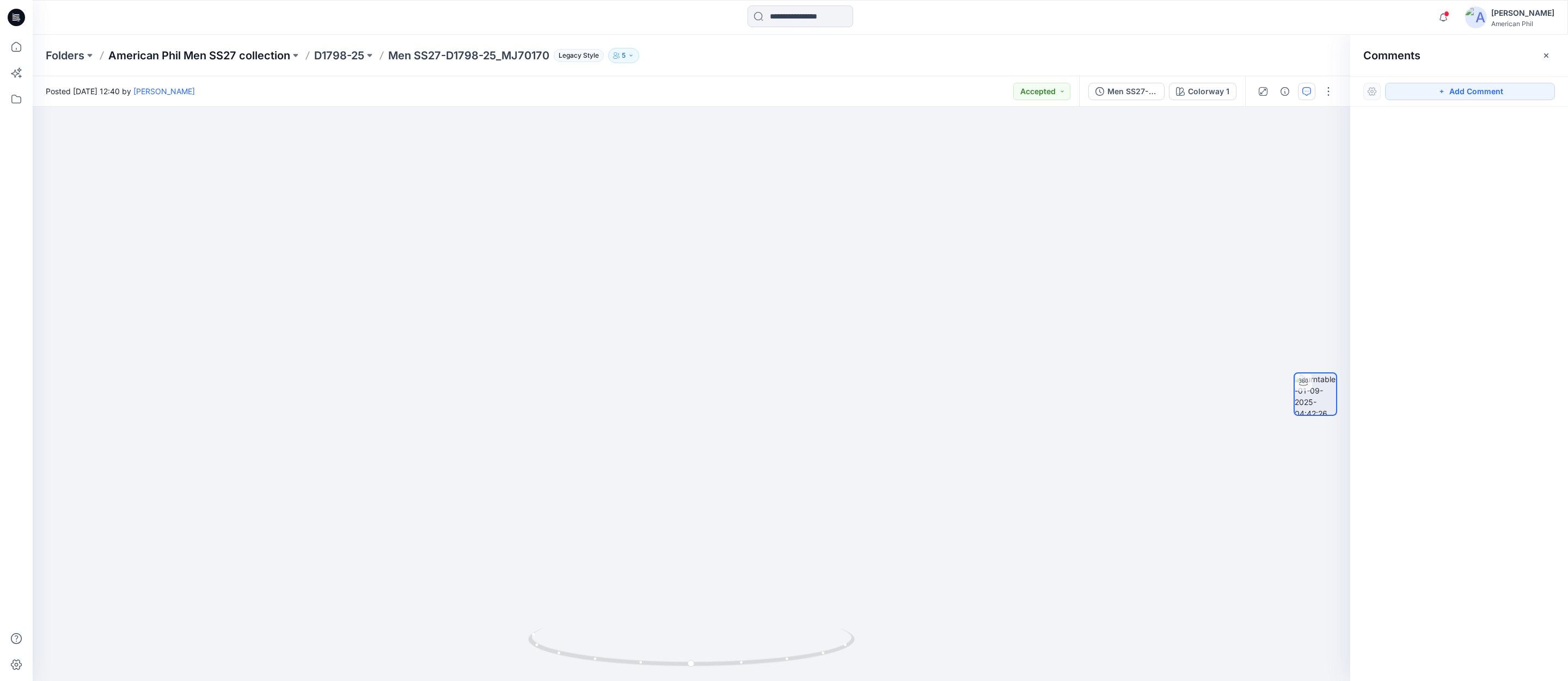
click at [168, 57] on p "American Phil Men SS27 collection" at bounding box center [199, 56] width 182 height 15
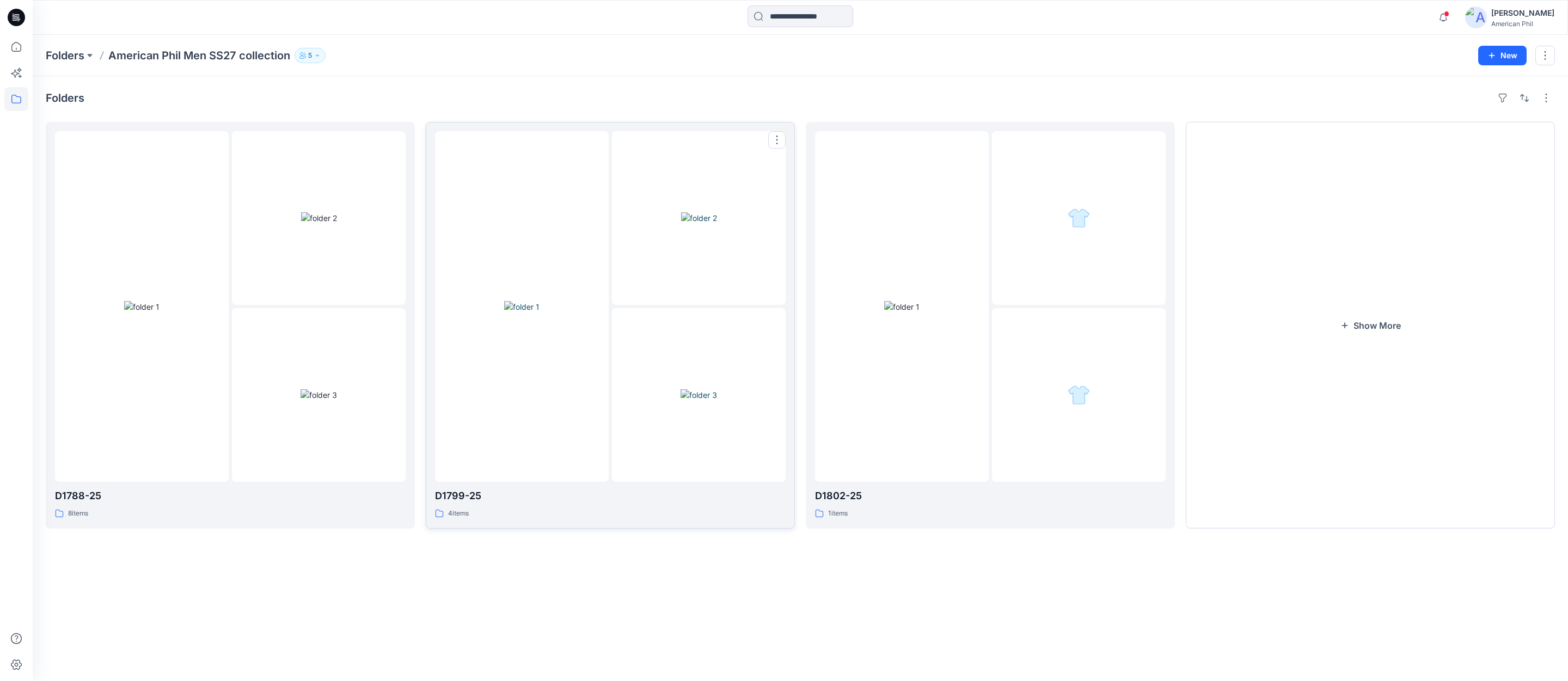
click at [693, 224] on img at bounding box center [699, 217] width 36 height 11
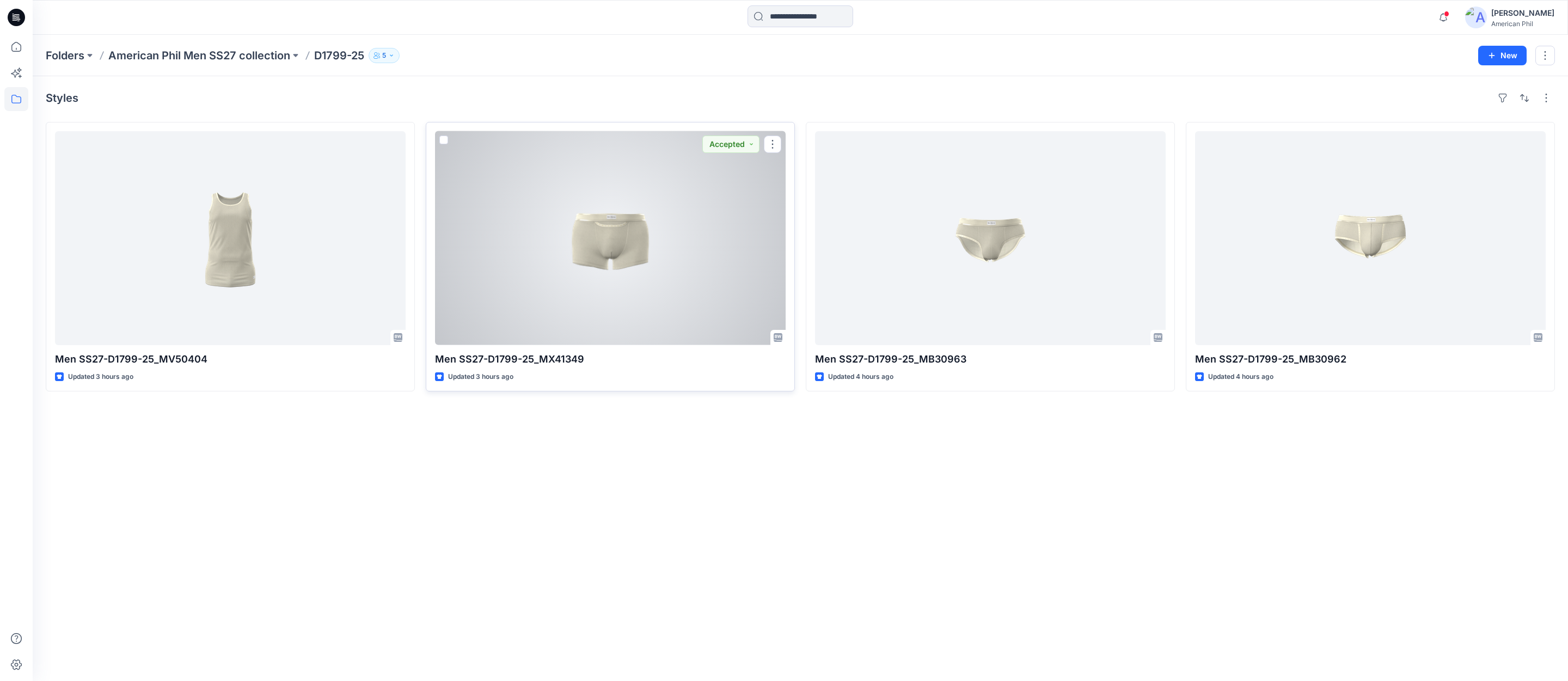
click at [597, 232] on div at bounding box center [610, 238] width 350 height 214
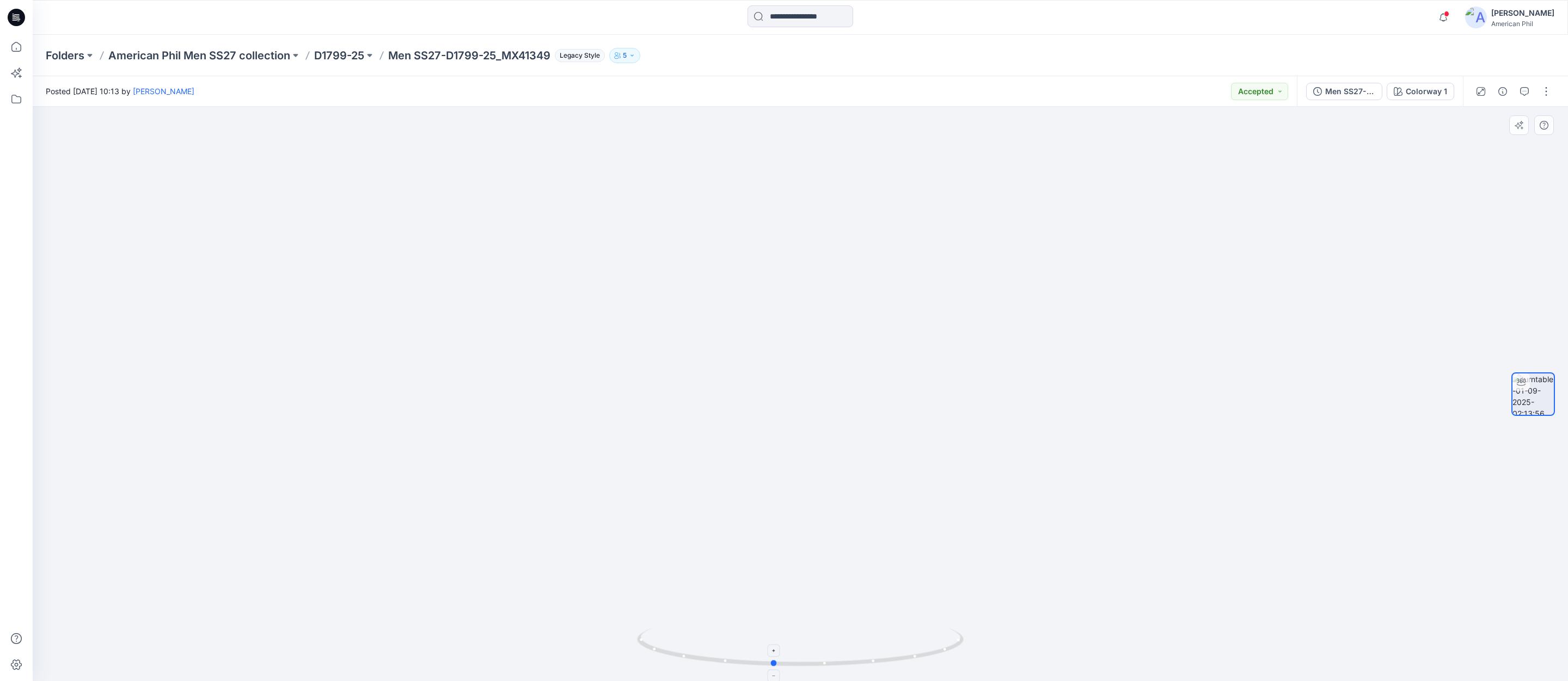
drag, startPoint x: 813, startPoint y: 661, endPoint x: 786, endPoint y: 641, distance: 33.6
click at [786, 641] on icon at bounding box center [802, 649] width 329 height 41
drag, startPoint x: 870, startPoint y: 453, endPoint x: 851, endPoint y: 436, distance: 25.5
click at [851, 436] on img at bounding box center [801, 275] width 1012 height 811
drag, startPoint x: 771, startPoint y: 660, endPoint x: 756, endPoint y: 665, distance: 15.8
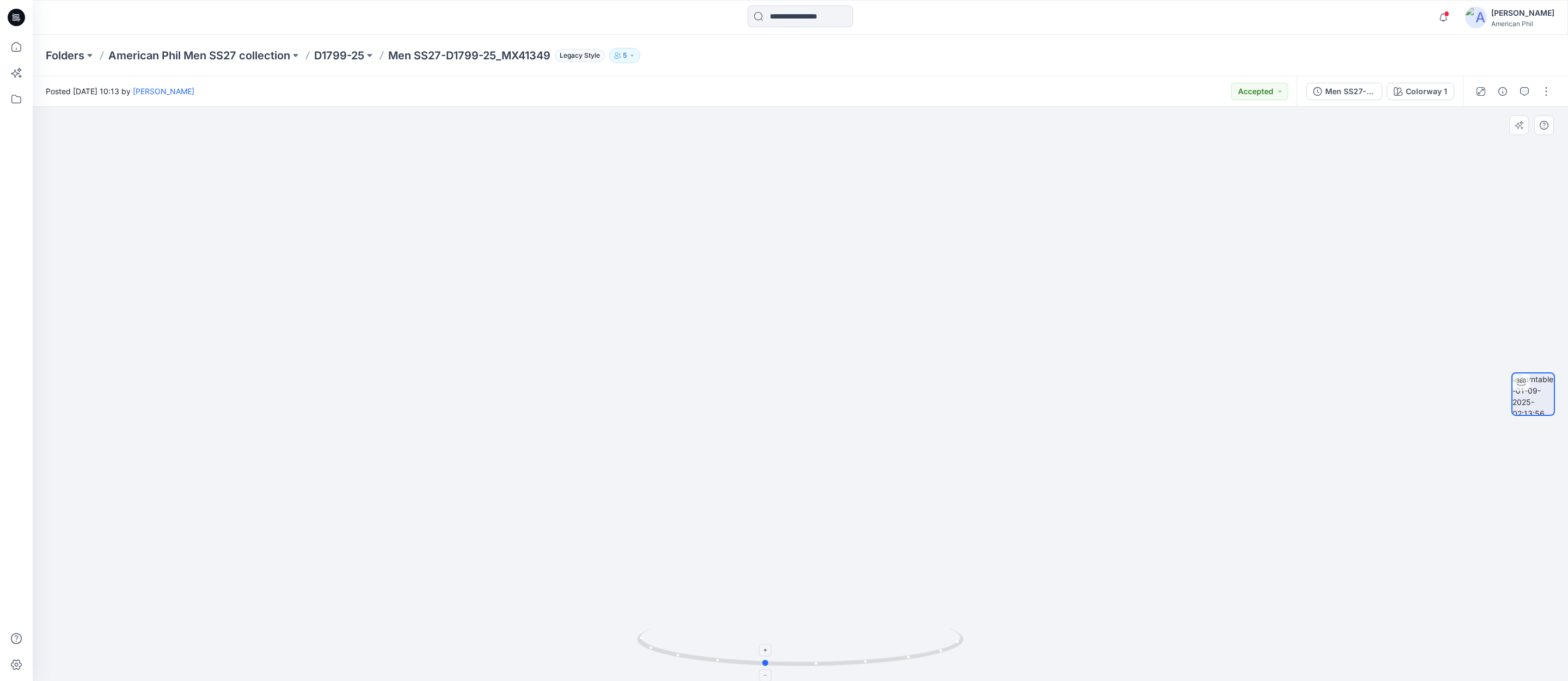
click at [763, 662] on icon at bounding box center [802, 649] width 329 height 41
click at [229, 53] on p "American Phil Men SS27 collection" at bounding box center [199, 56] width 182 height 15
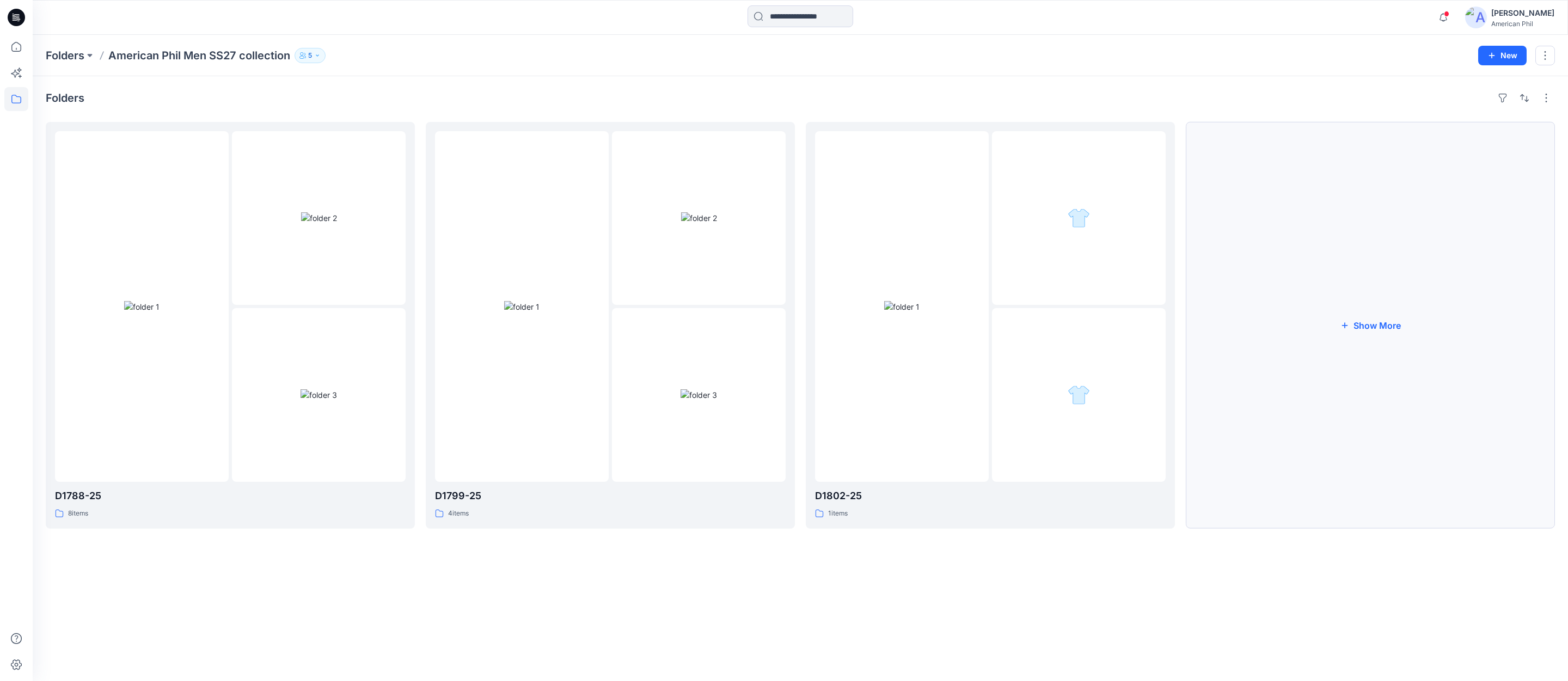
click at [1376, 325] on button "Show More" at bounding box center [1370, 325] width 369 height 407
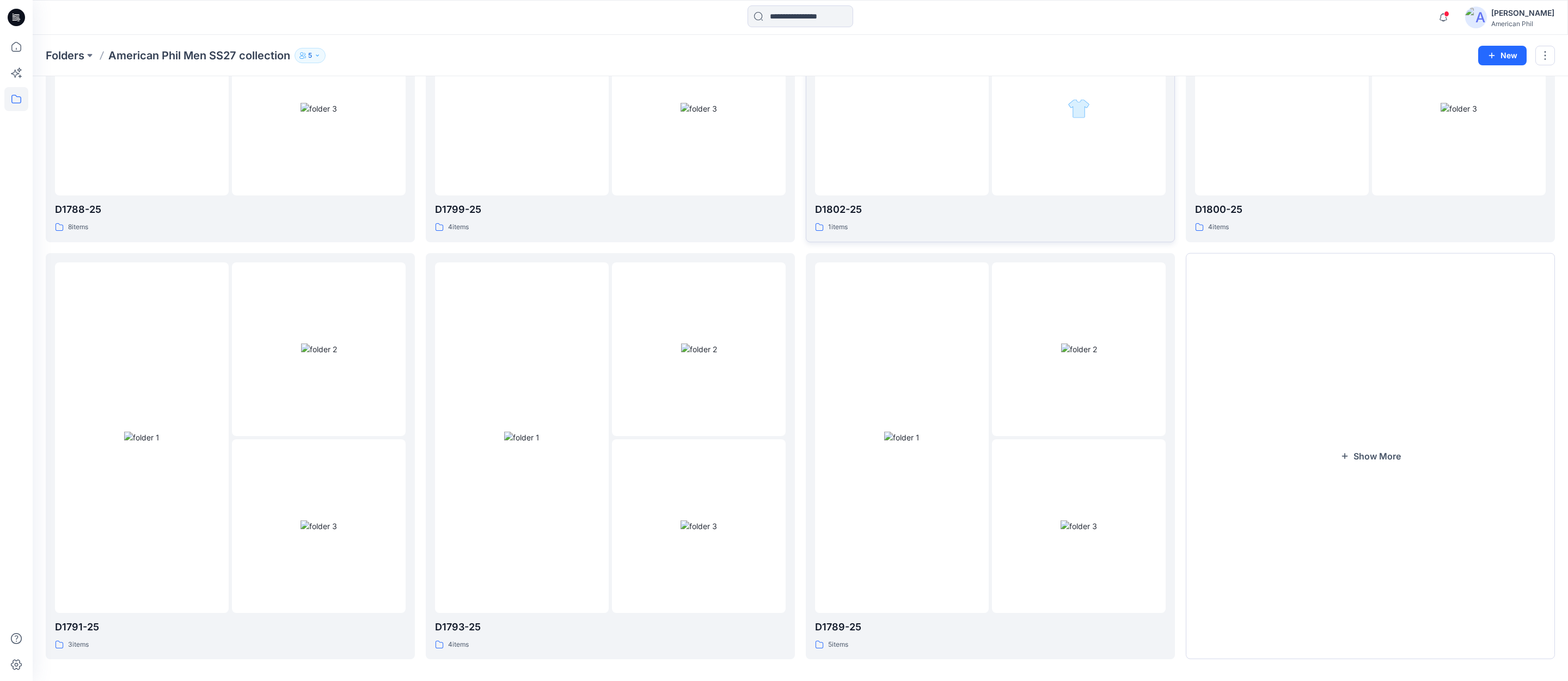
scroll to position [295, 0]
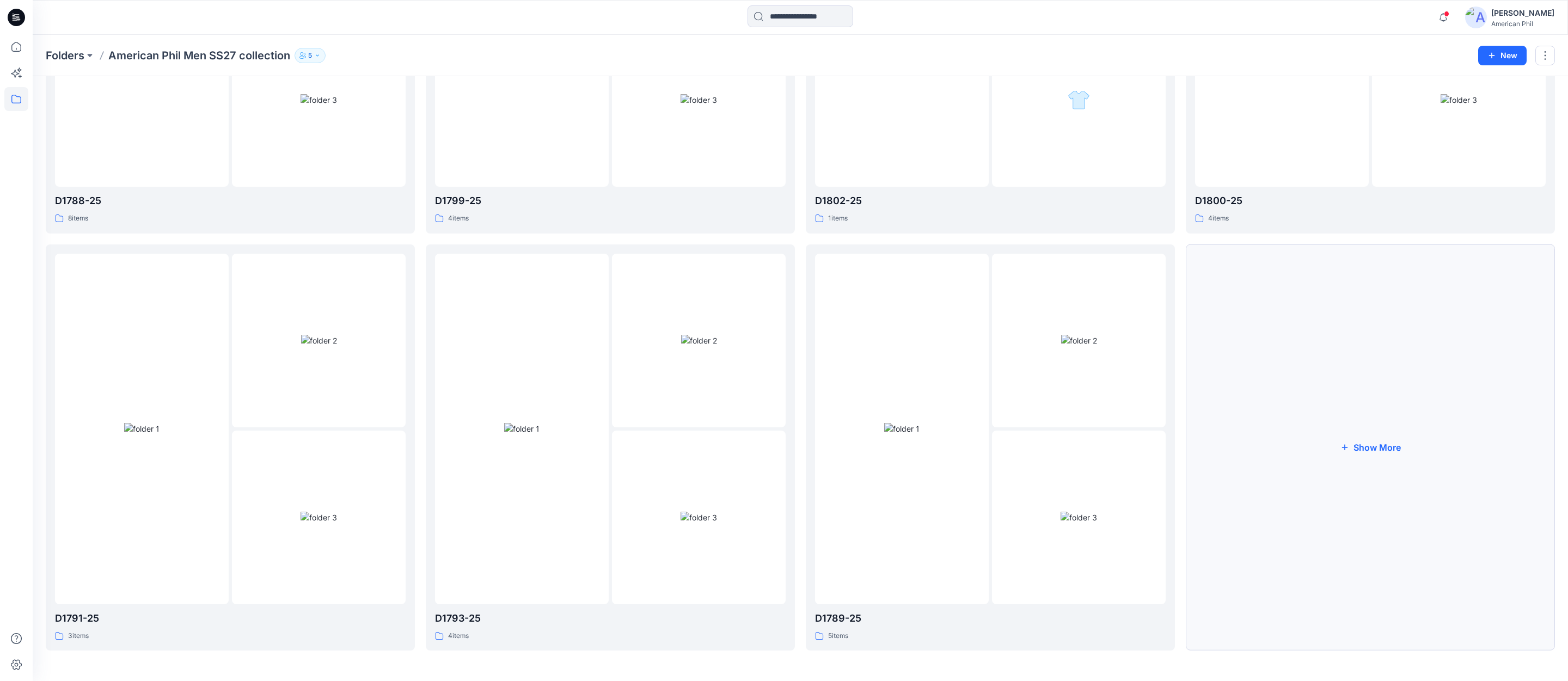
click at [1382, 446] on button "Show More" at bounding box center [1370, 447] width 369 height 407
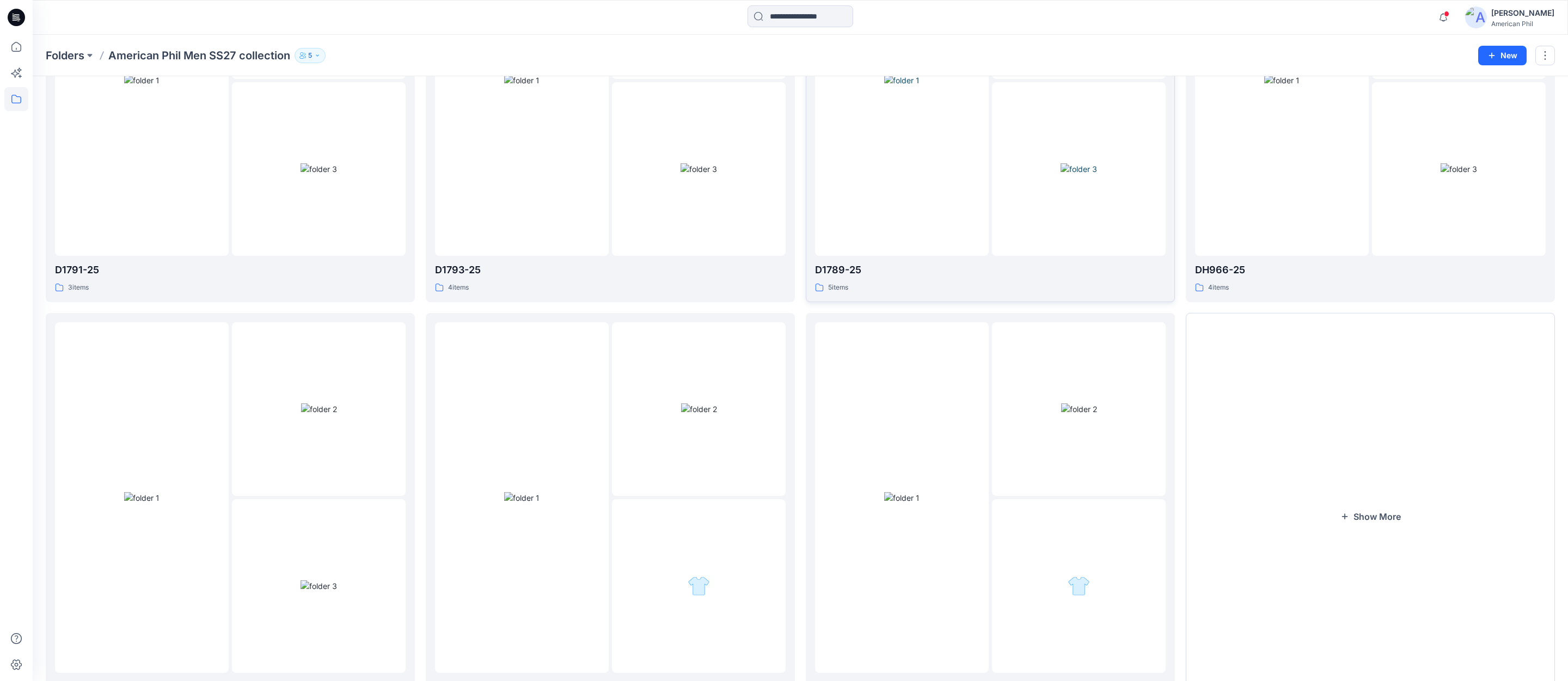
scroll to position [713, 0]
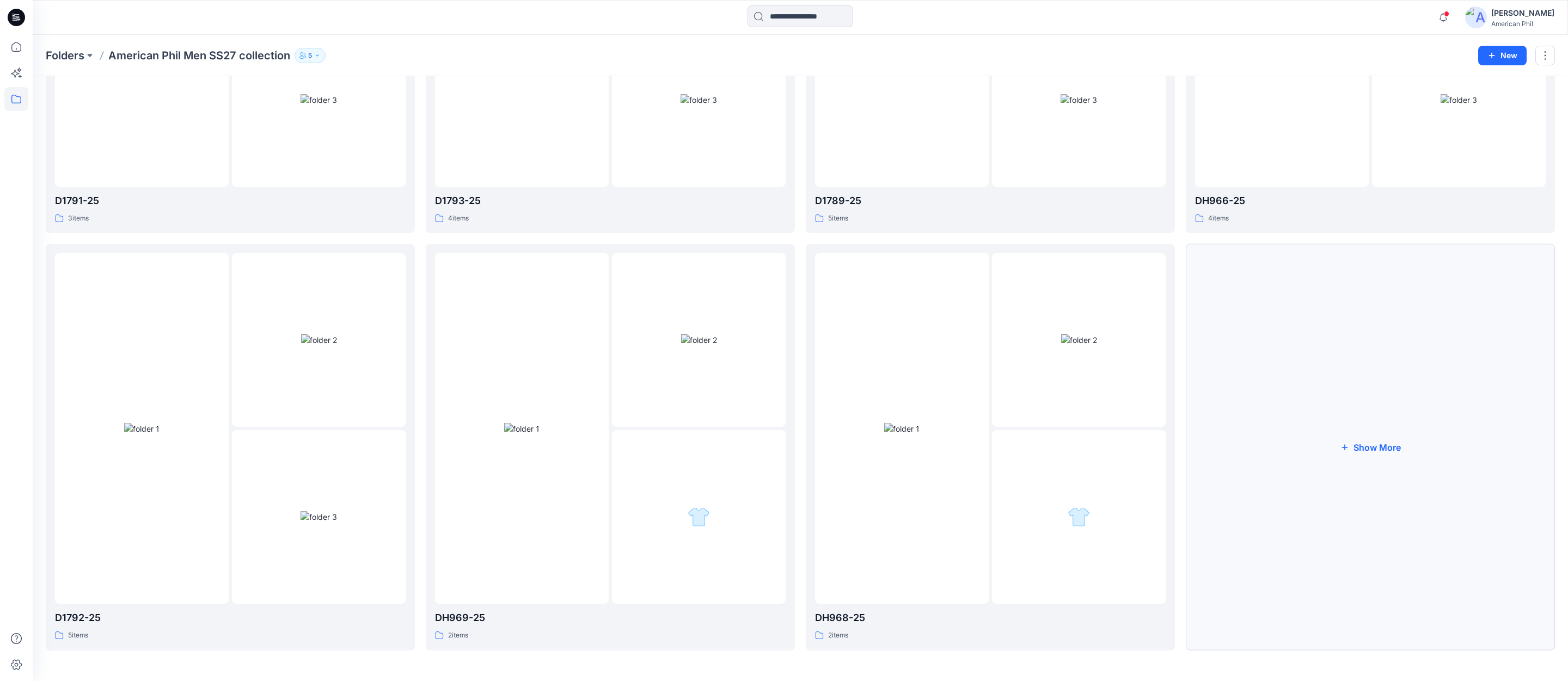
click at [1376, 447] on button "Show More" at bounding box center [1370, 446] width 369 height 407
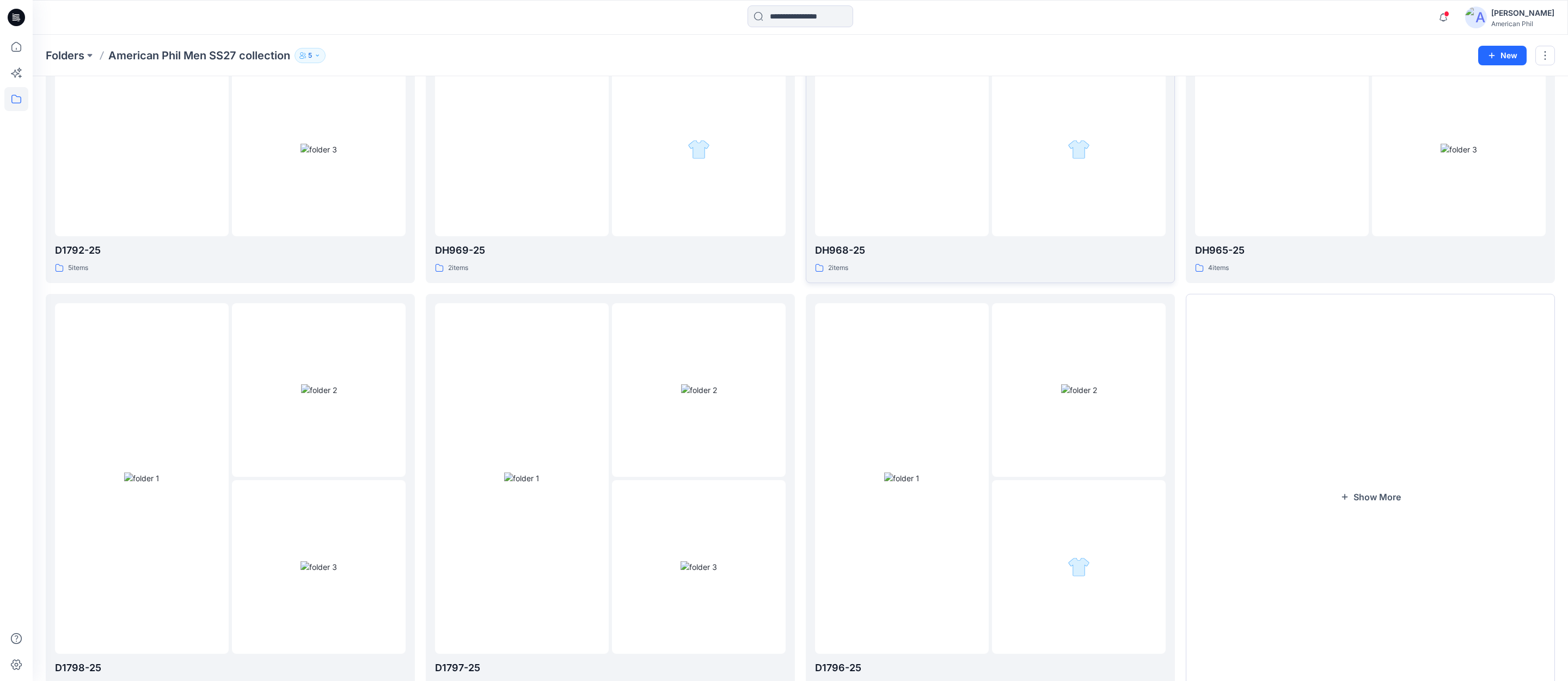
scroll to position [1130, 0]
